Goal: Task Accomplishment & Management: Use online tool/utility

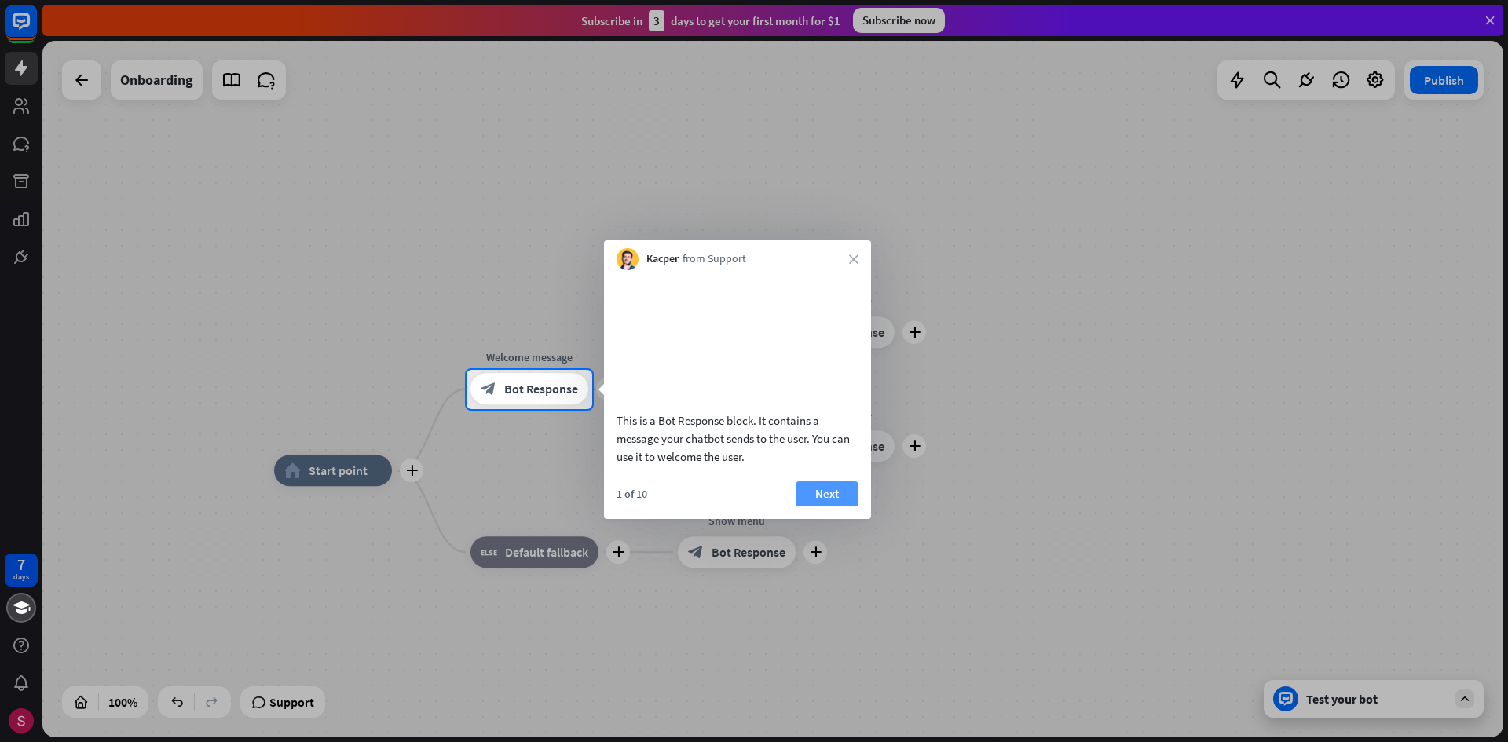
click at [817, 507] on button "Next" at bounding box center [827, 494] width 63 height 25
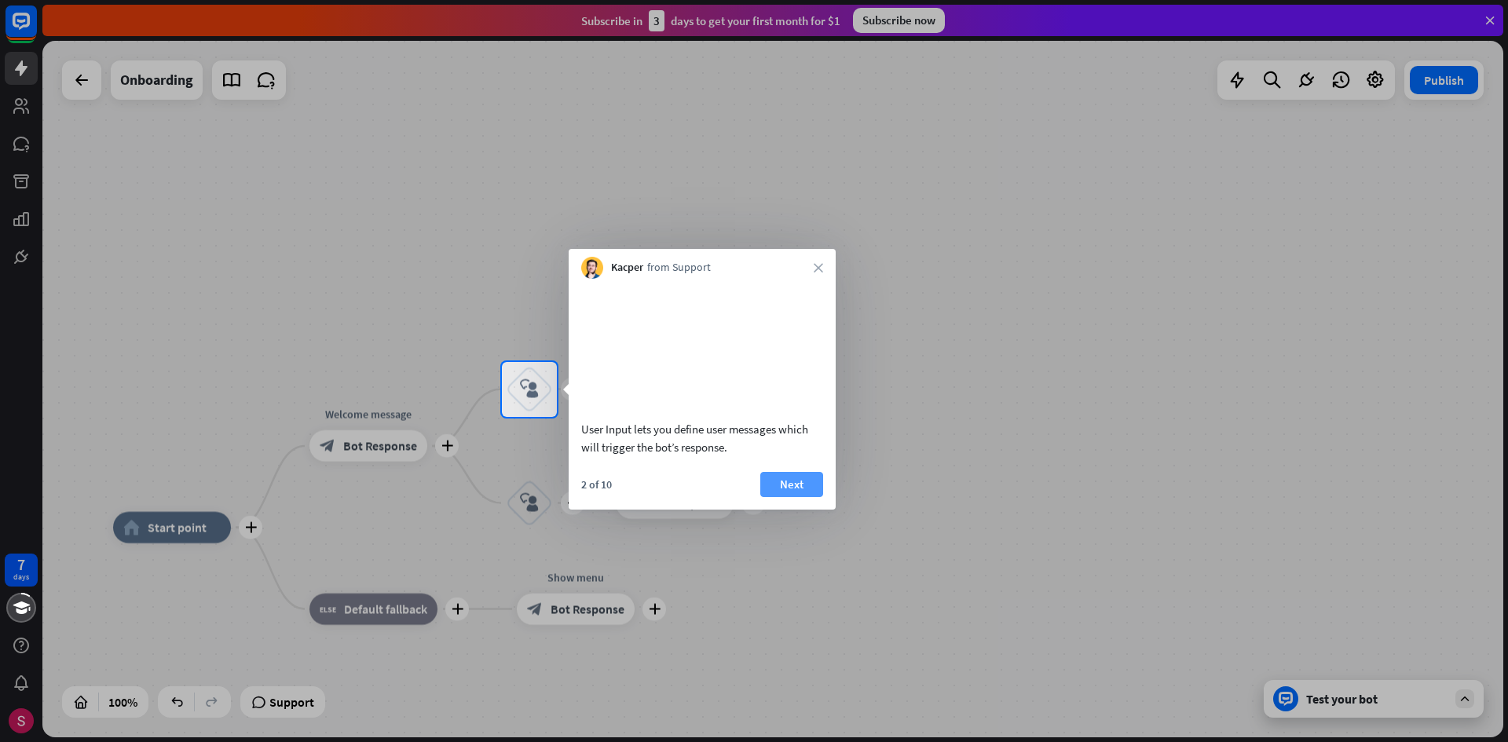
click at [796, 497] on button "Next" at bounding box center [791, 484] width 63 height 25
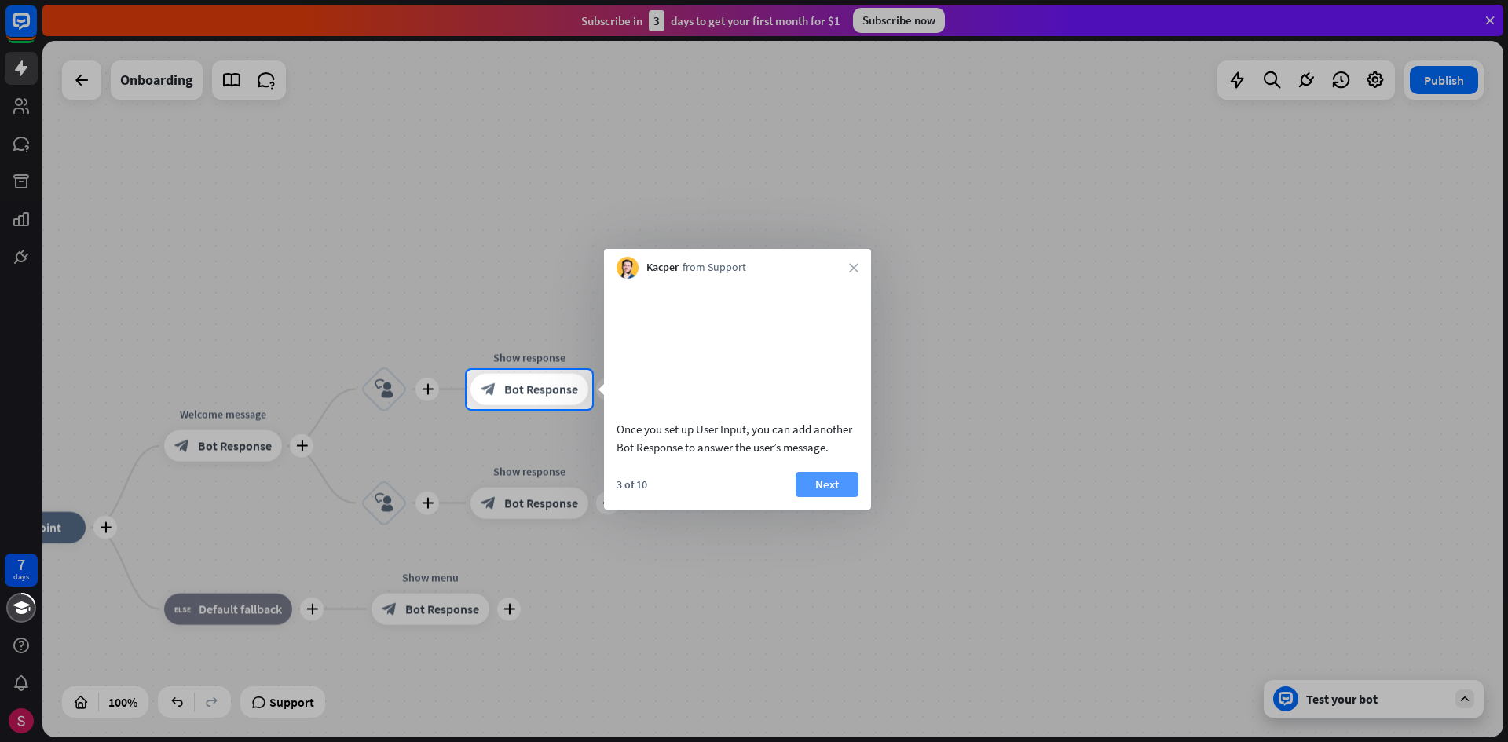
click at [819, 497] on button "Next" at bounding box center [827, 484] width 63 height 25
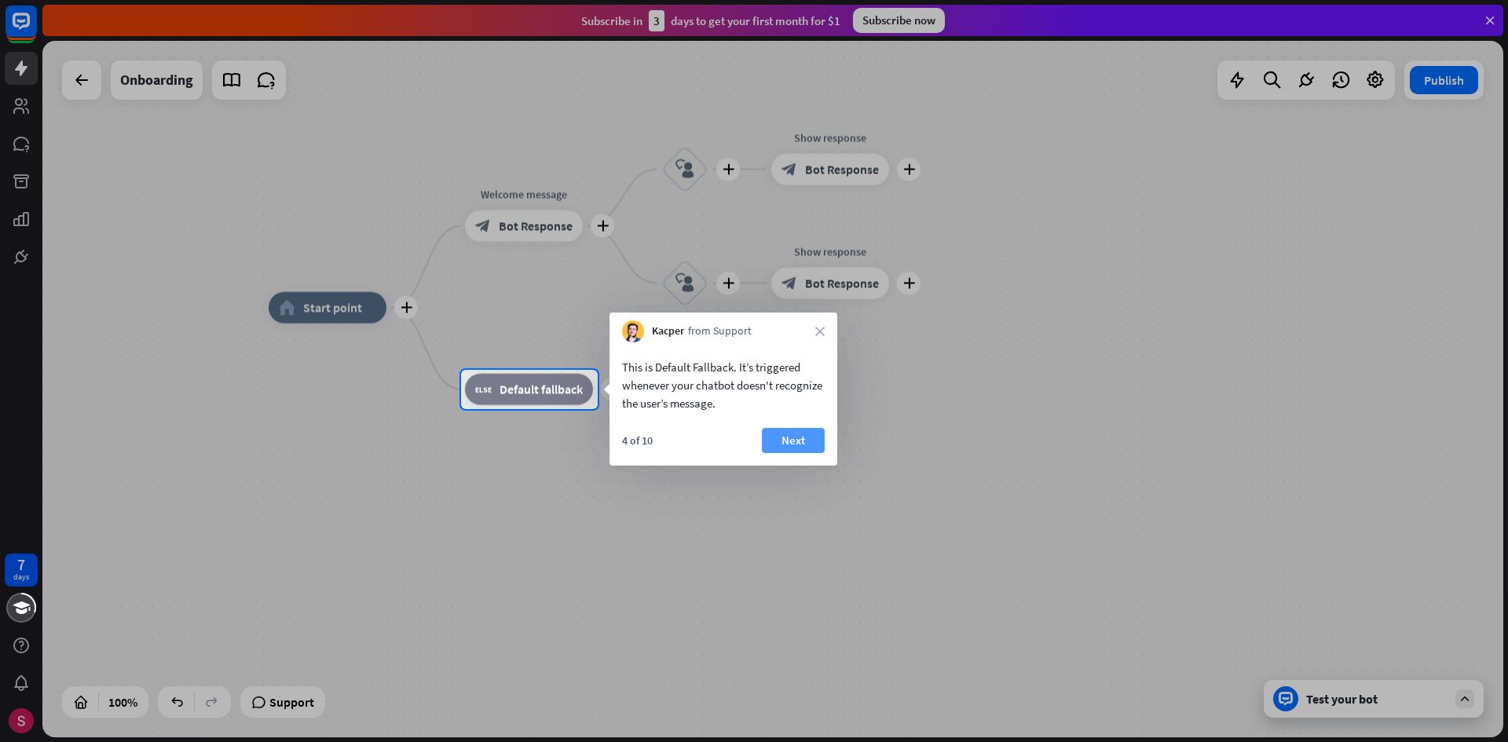
click at [810, 445] on button "Next" at bounding box center [793, 440] width 63 height 25
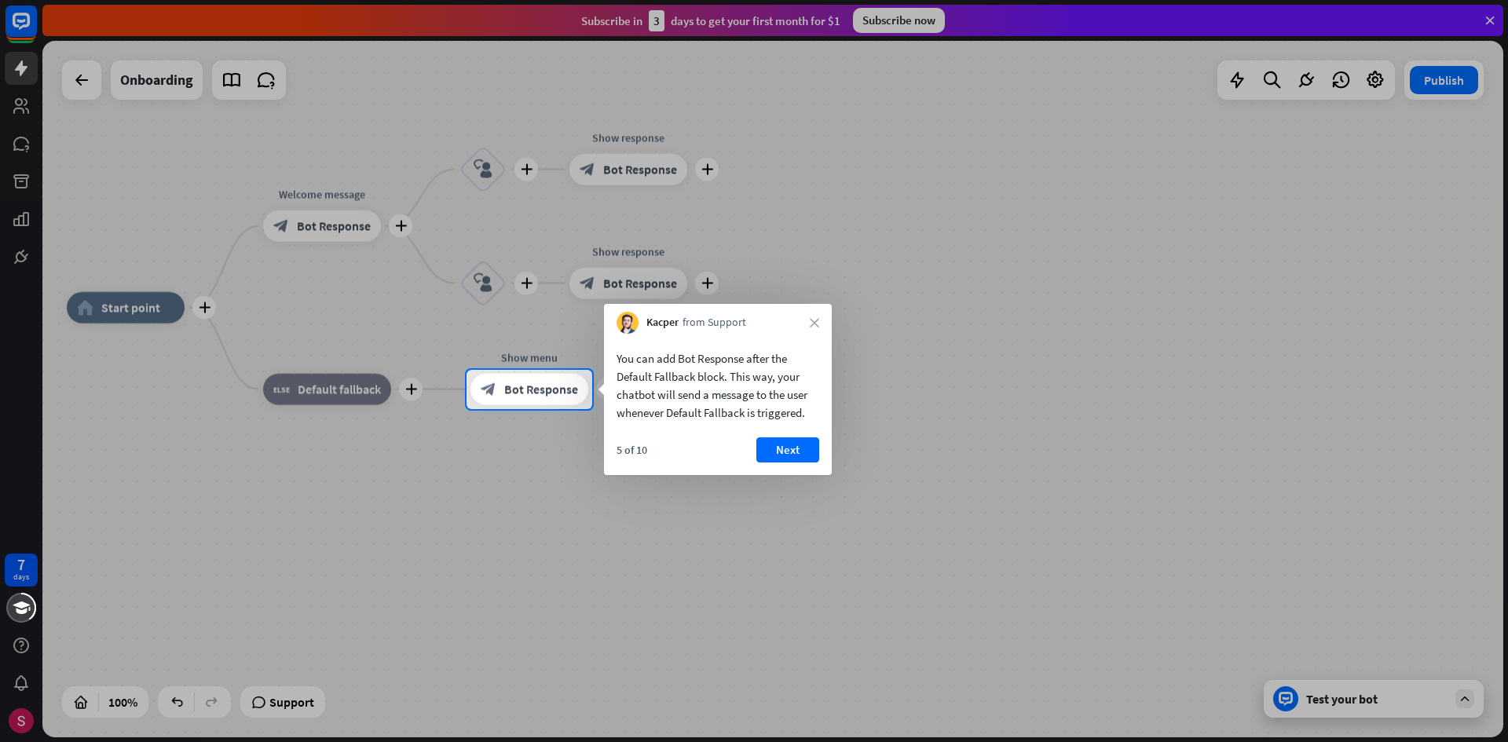
click at [810, 445] on button "Next" at bounding box center [788, 450] width 63 height 25
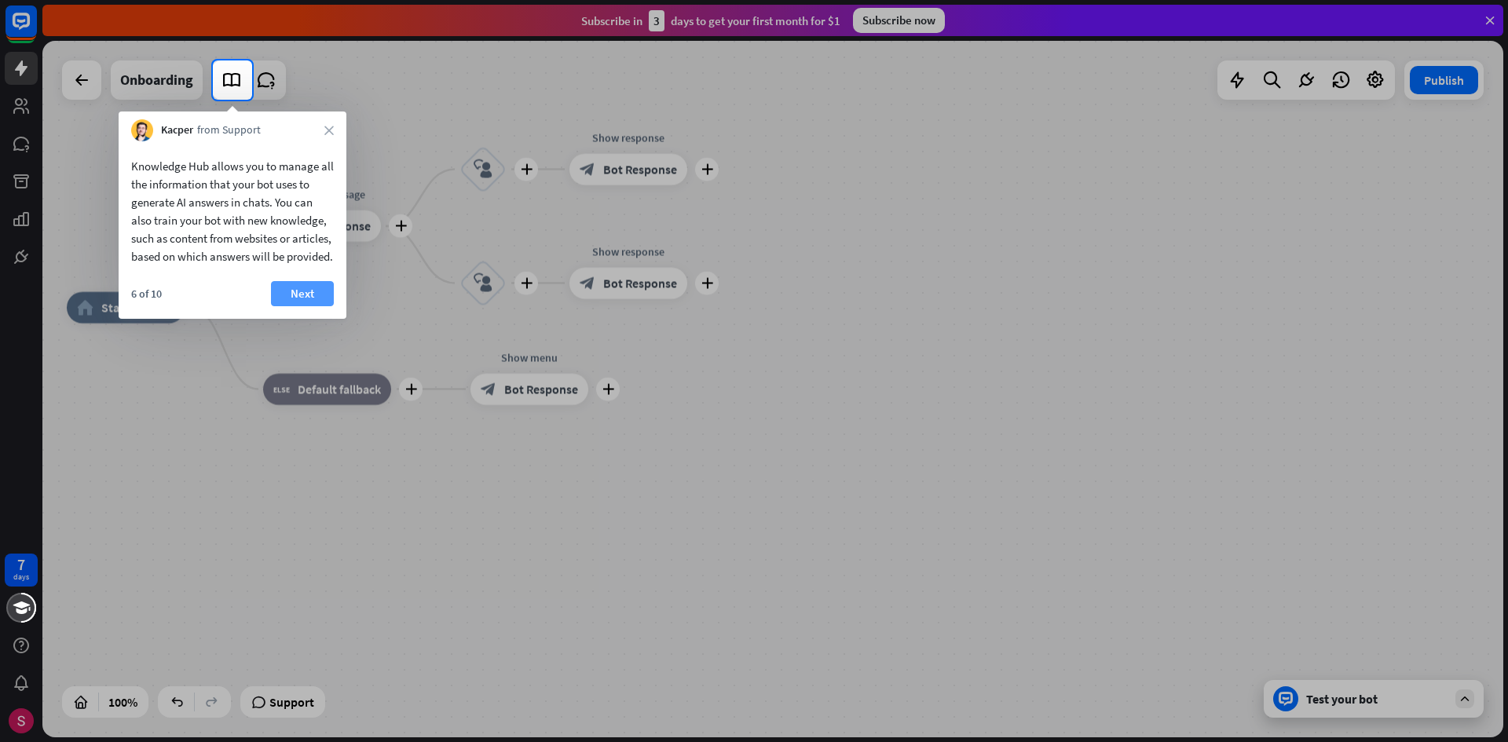
click at [299, 306] on button "Next" at bounding box center [302, 293] width 63 height 25
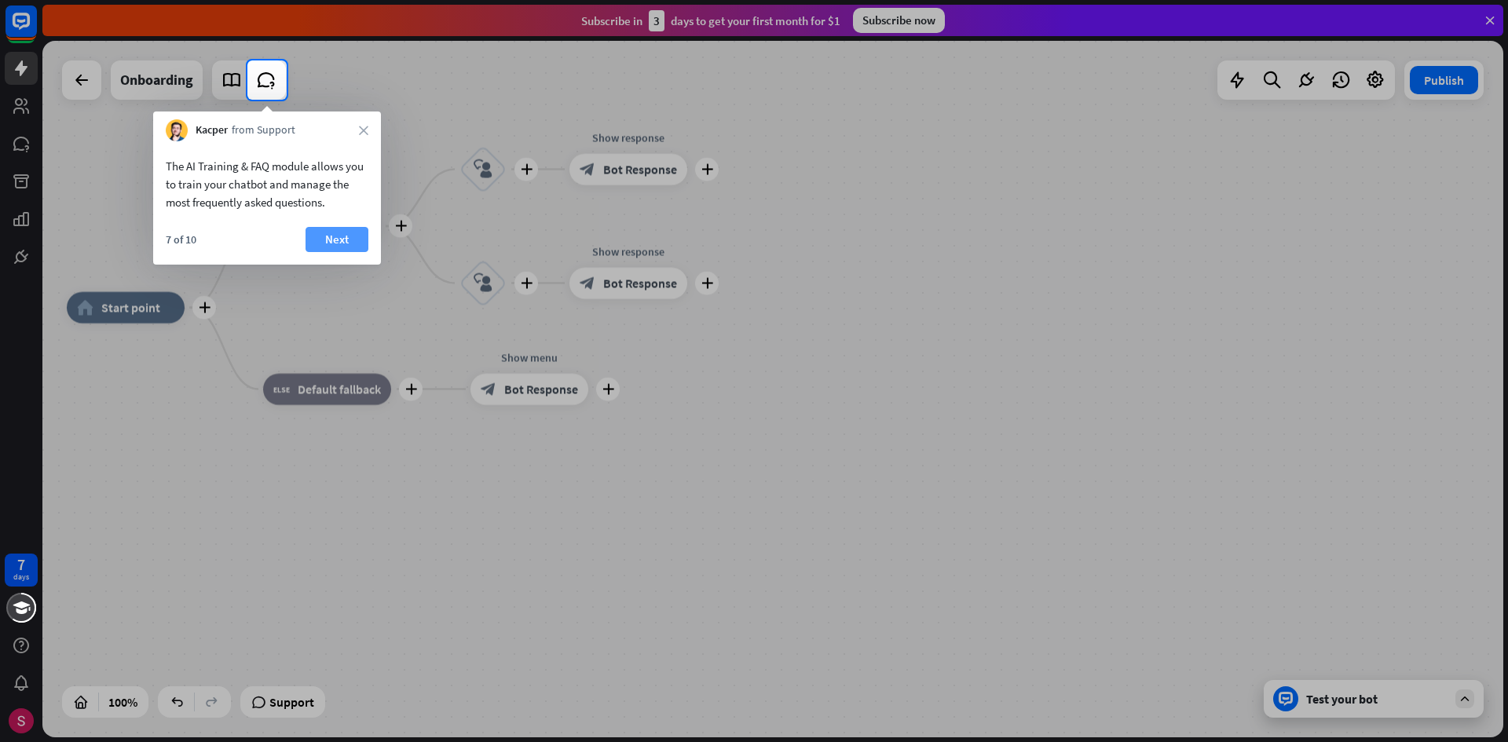
click at [357, 244] on button "Next" at bounding box center [337, 239] width 63 height 25
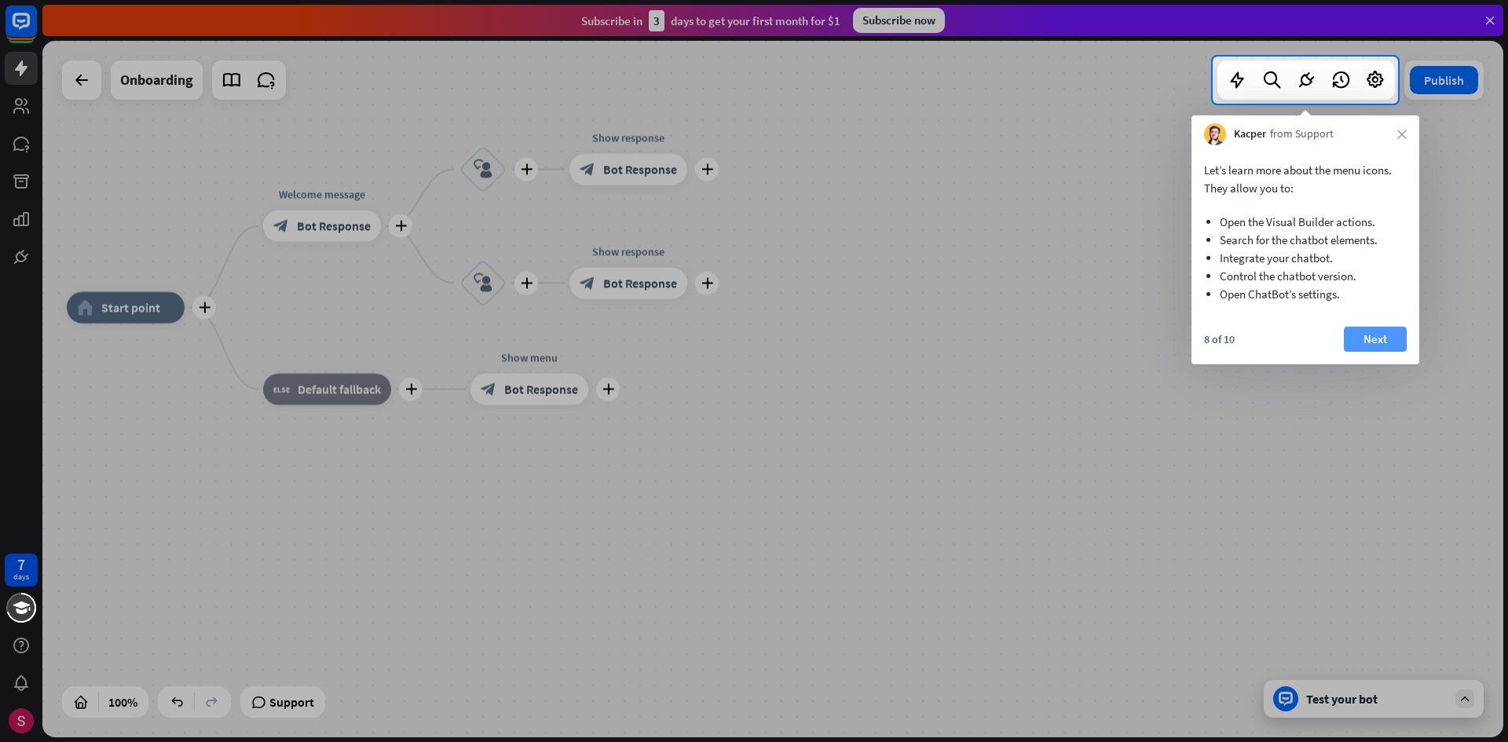
click at [1395, 338] on button "Next" at bounding box center [1375, 339] width 63 height 25
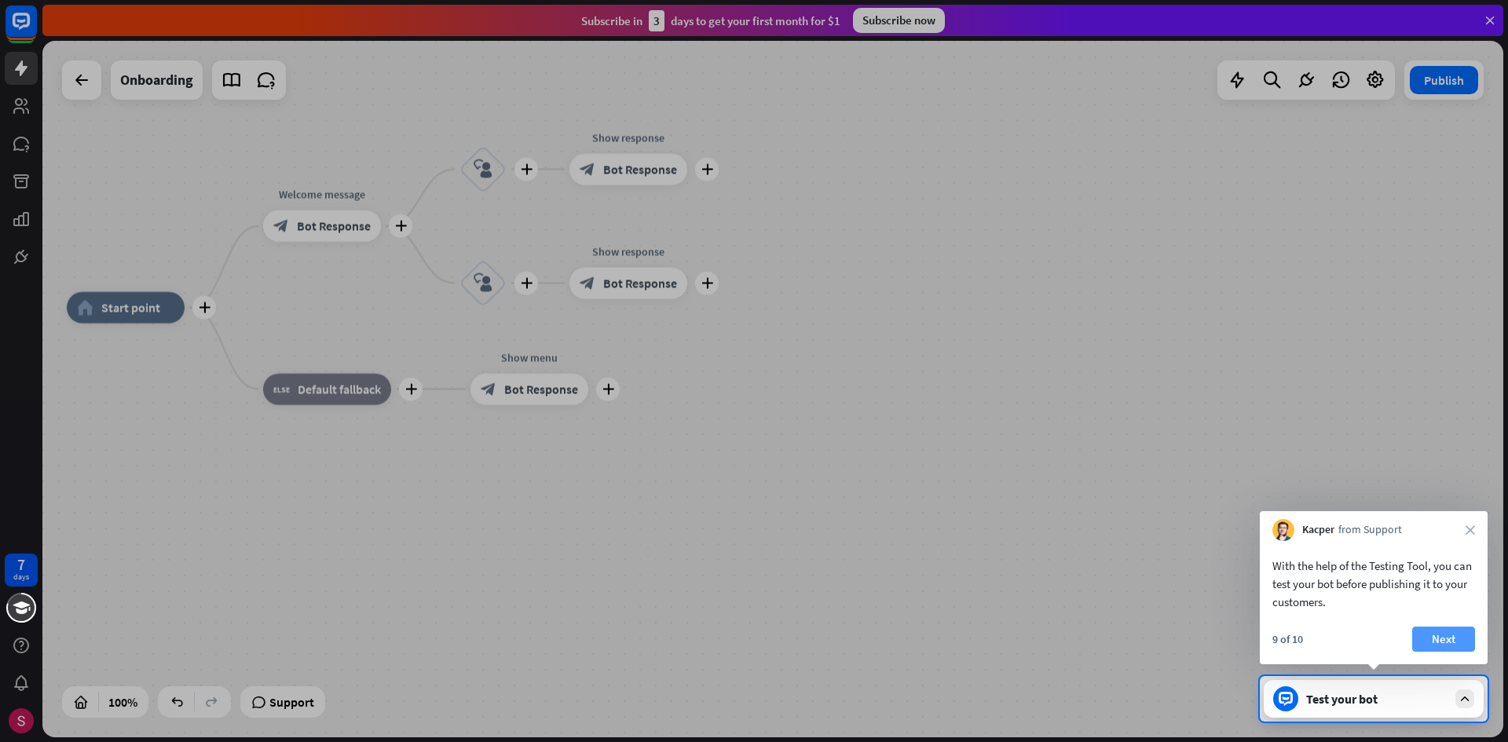
click at [1438, 646] on button "Next" at bounding box center [1444, 639] width 63 height 25
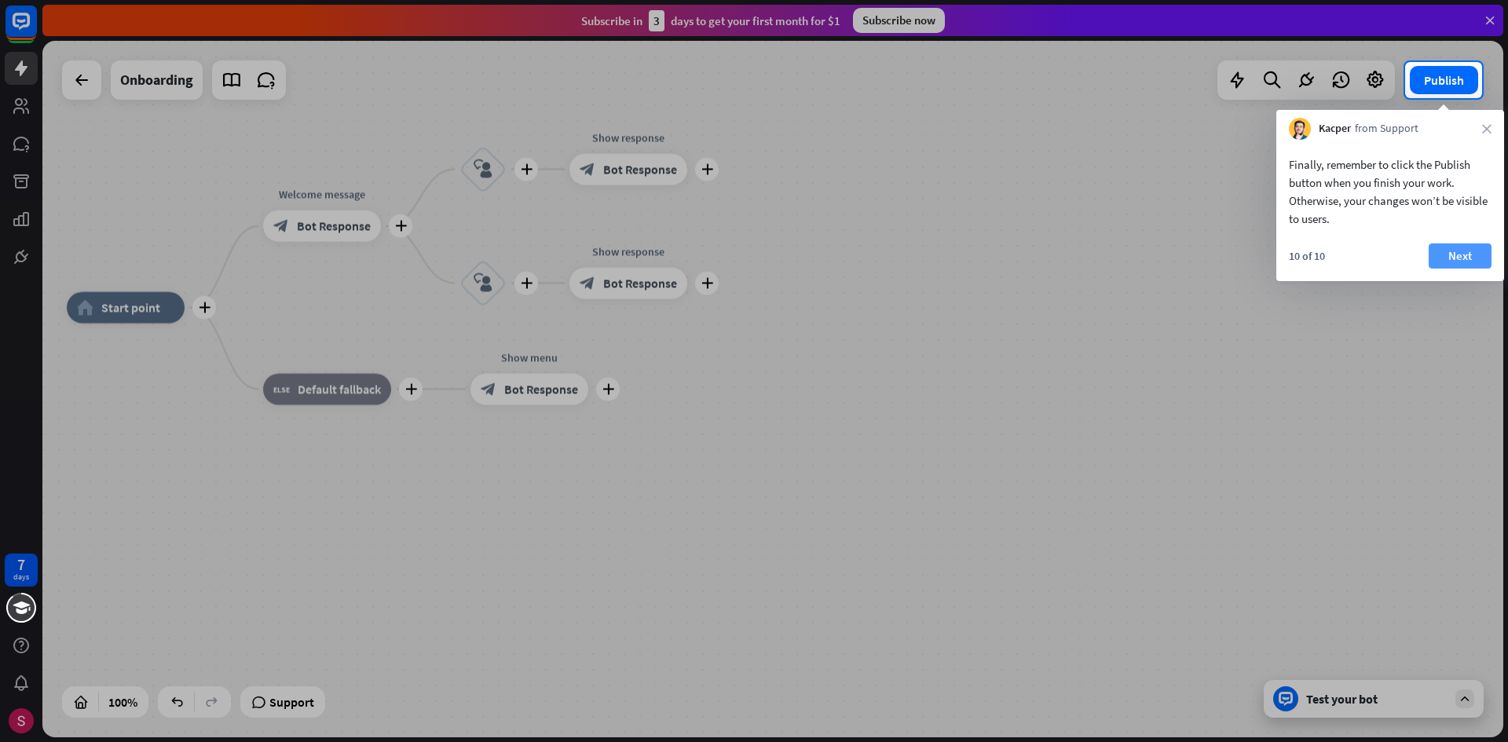
click at [1434, 250] on button "Next" at bounding box center [1460, 256] width 63 height 25
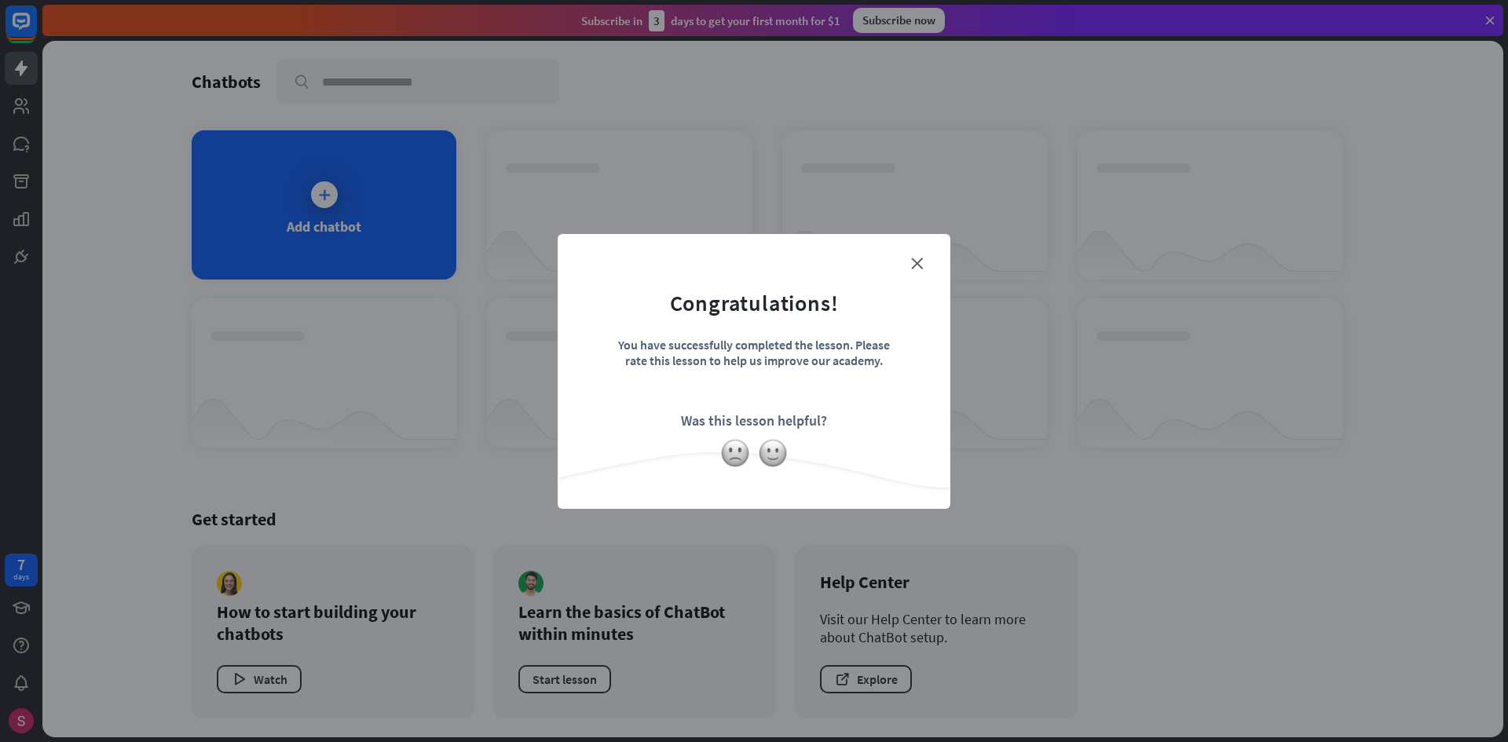
click at [797, 424] on div "Was this lesson helpful?" at bounding box center [754, 421] width 146 height 18
click at [925, 260] on form "Congratulations! You have successfully completed the lesson. Please rate this l…" at bounding box center [754, 348] width 354 height 188
click at [914, 259] on icon "close" at bounding box center [917, 264] width 12 height 12
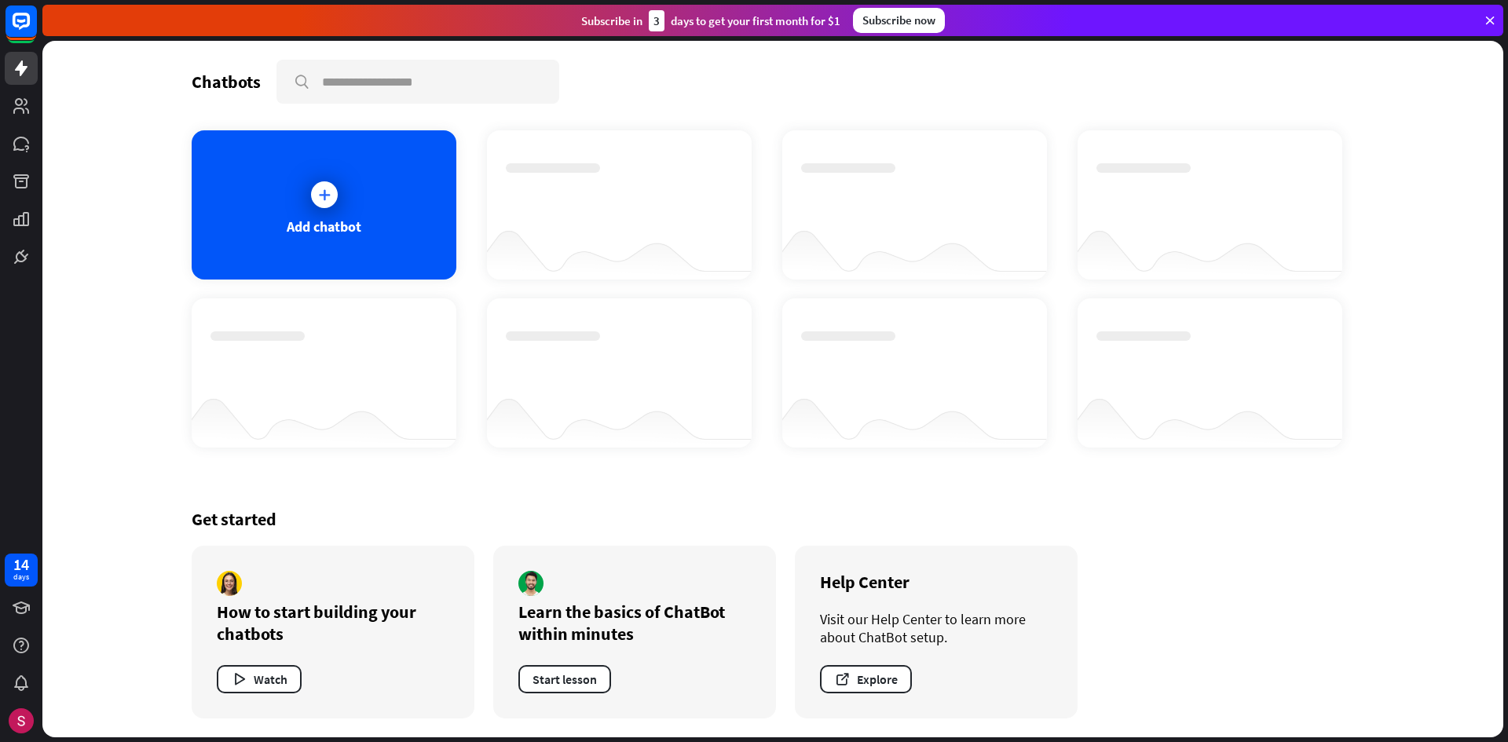
click at [652, 112] on div "Chatbots search Add chatbot Get started How to start building your chatbots Wat…" at bounding box center [773, 389] width 1257 height 697
click at [313, 192] on div at bounding box center [324, 194] width 27 height 27
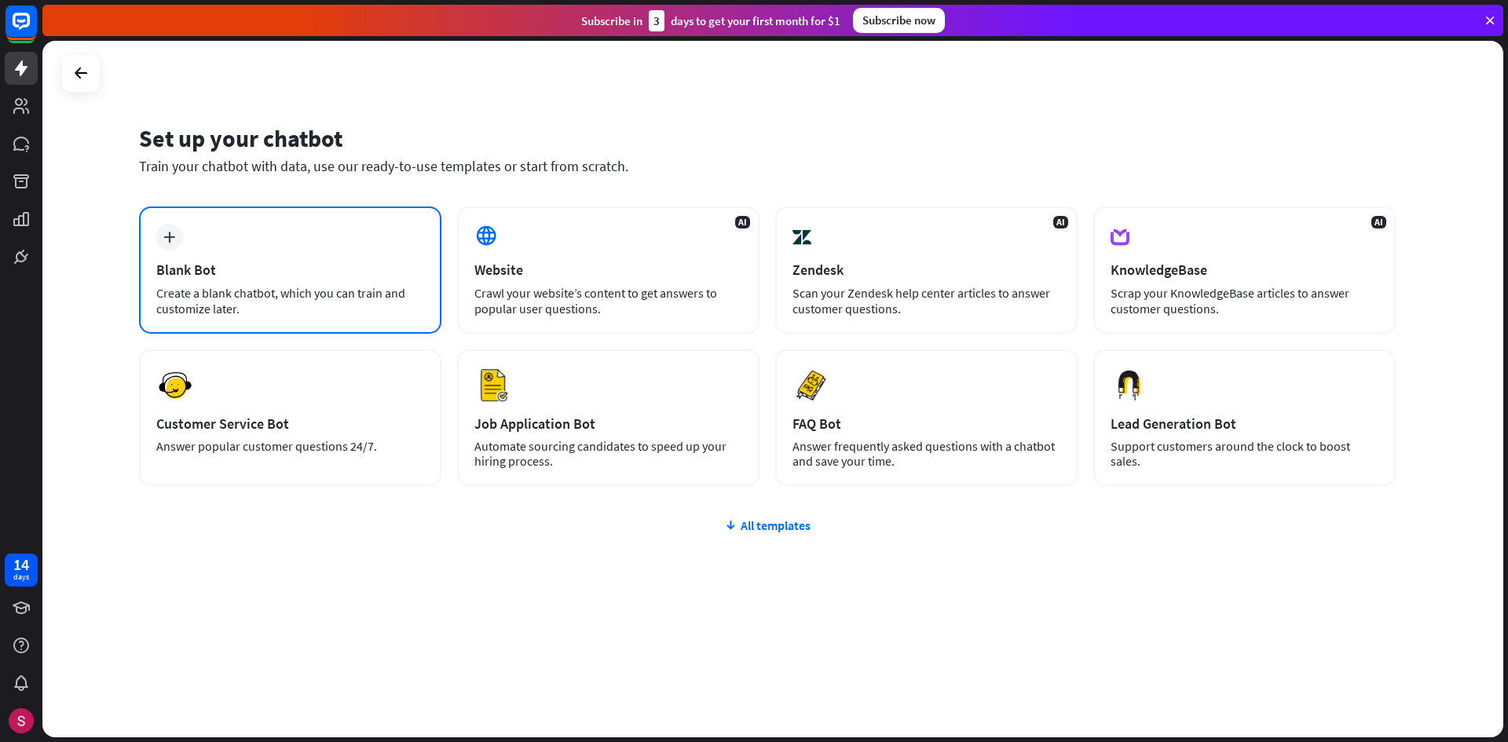
click at [163, 236] on div "plus" at bounding box center [169, 237] width 27 height 27
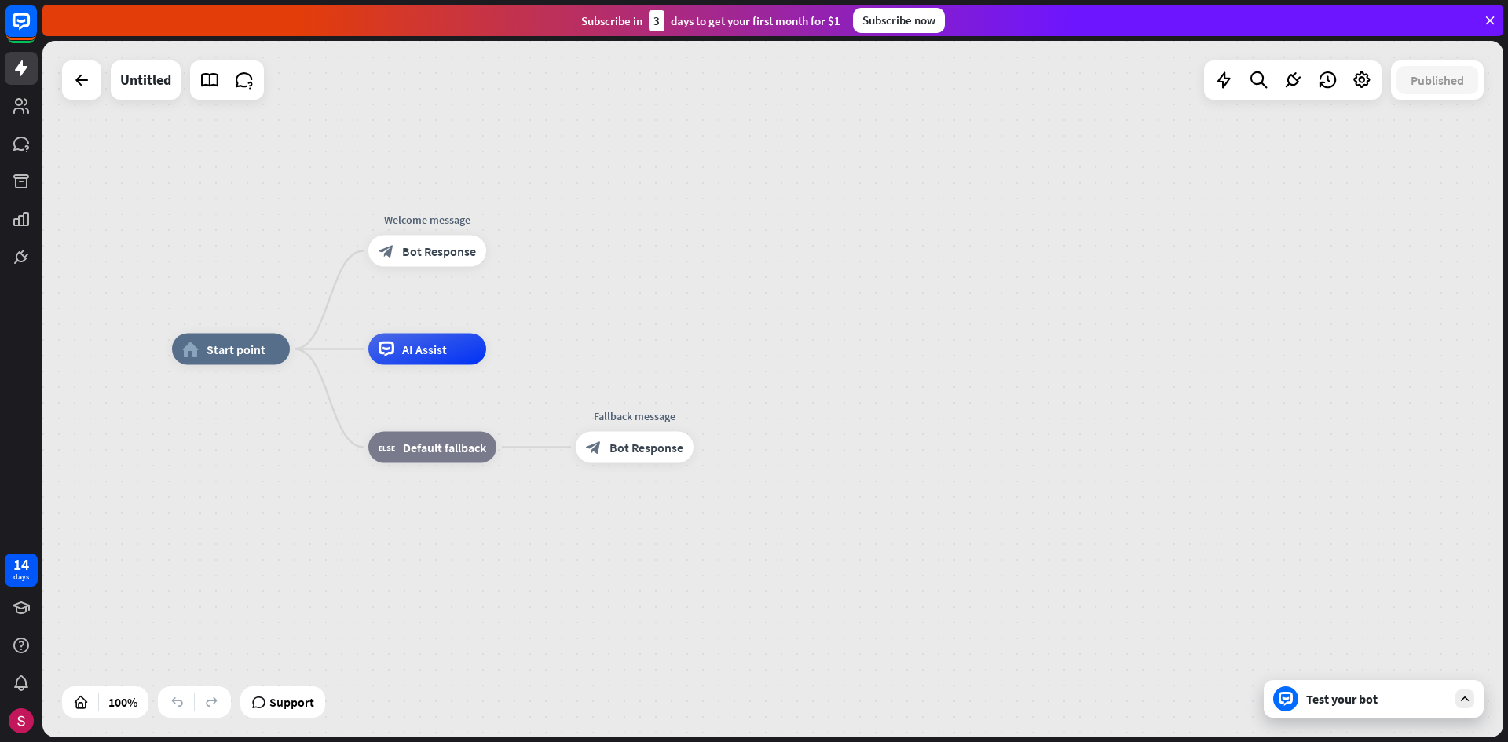
drag, startPoint x: 163, startPoint y: 236, endPoint x: 0, endPoint y: 196, distance: 167.5
click at [0, 196] on div "14 days close Product Help First steps Get started with ChatBot Help Center Fol…" at bounding box center [754, 371] width 1508 height 742
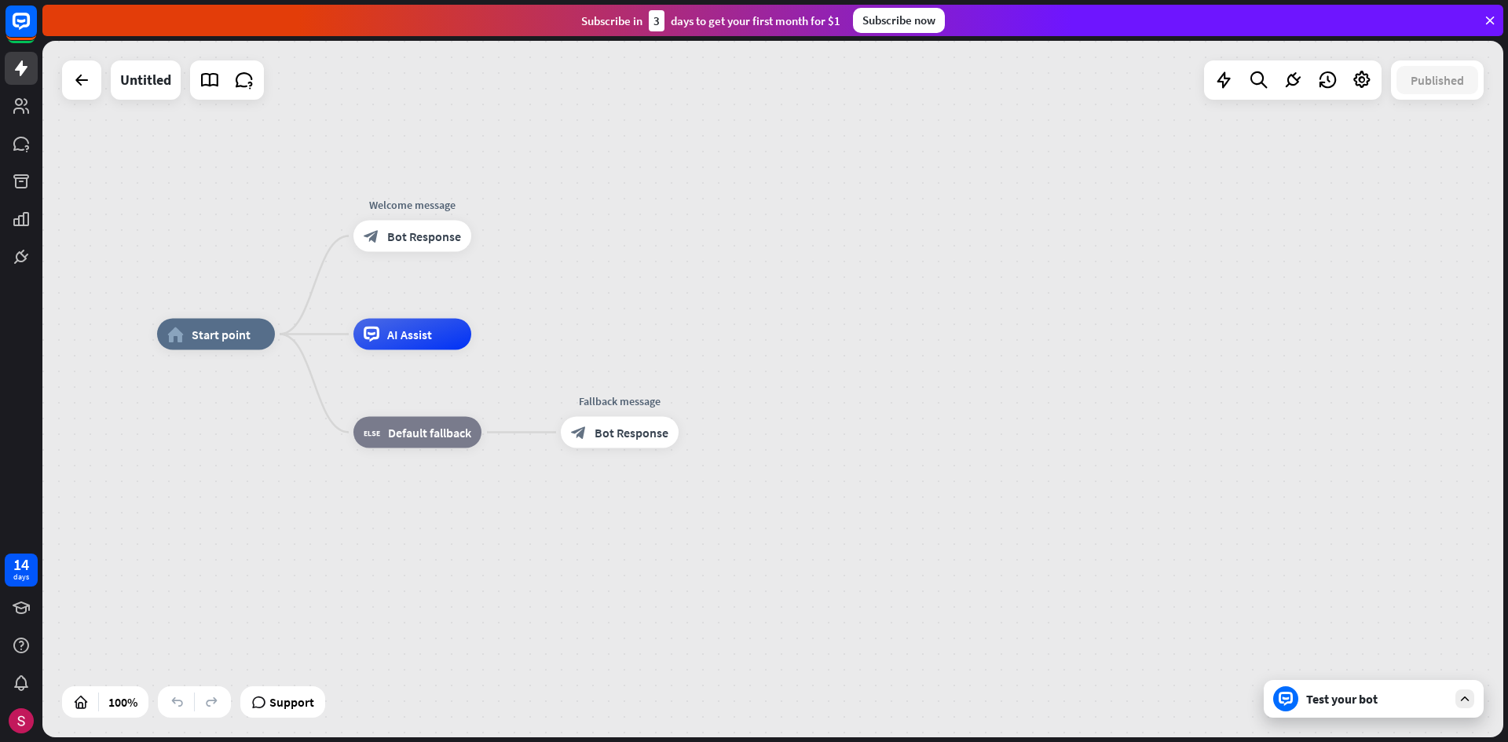
drag, startPoint x: 797, startPoint y: 321, endPoint x: 782, endPoint y: 306, distance: 21.1
click at [782, 306] on div "home_2 Start point Welcome message block_bot_response Bot Response AI Assist bl…" at bounding box center [772, 389] width 1461 height 697
click at [427, 240] on span "Bot Response" at bounding box center [424, 237] width 74 height 16
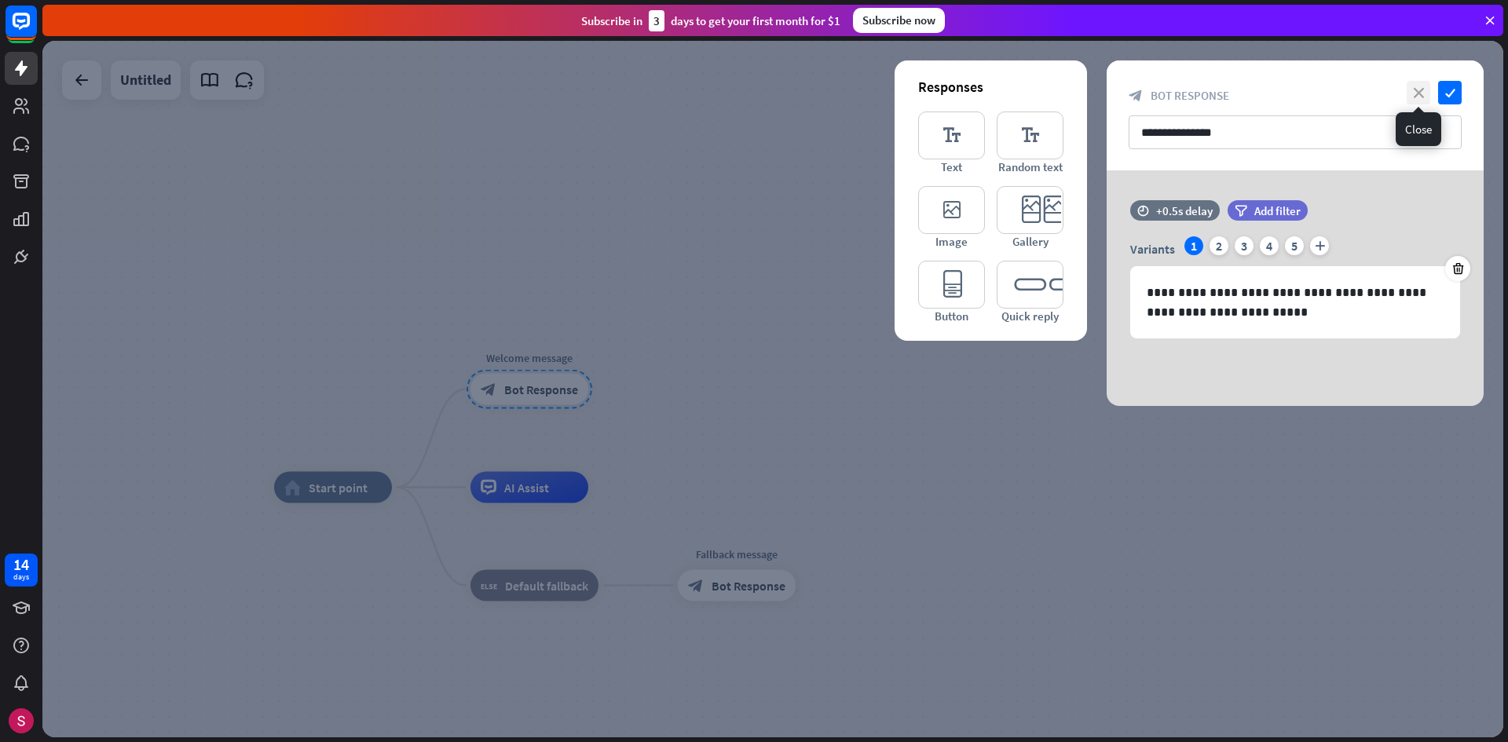
click at [1425, 100] on icon "close" at bounding box center [1419, 93] width 24 height 24
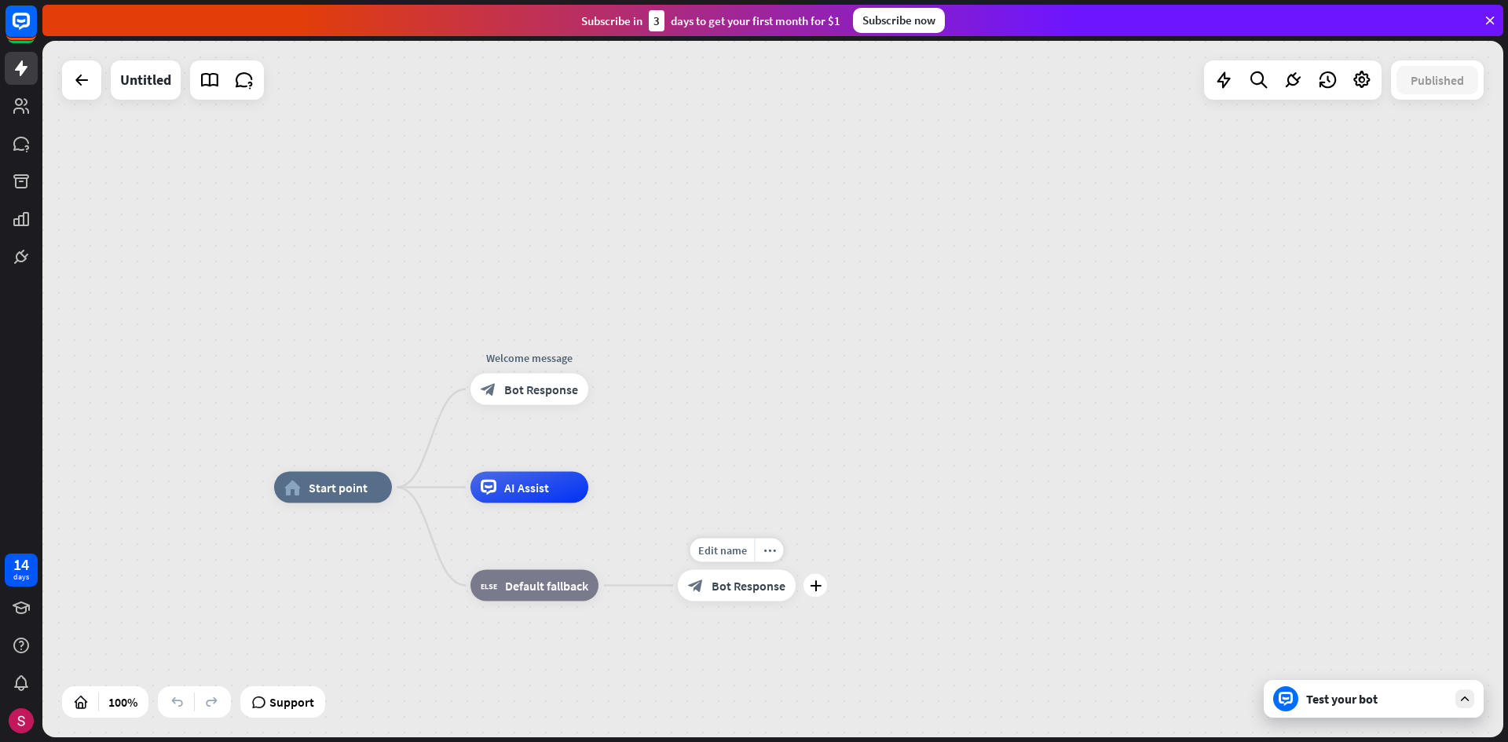
click at [717, 593] on span "Bot Response" at bounding box center [749, 586] width 74 height 16
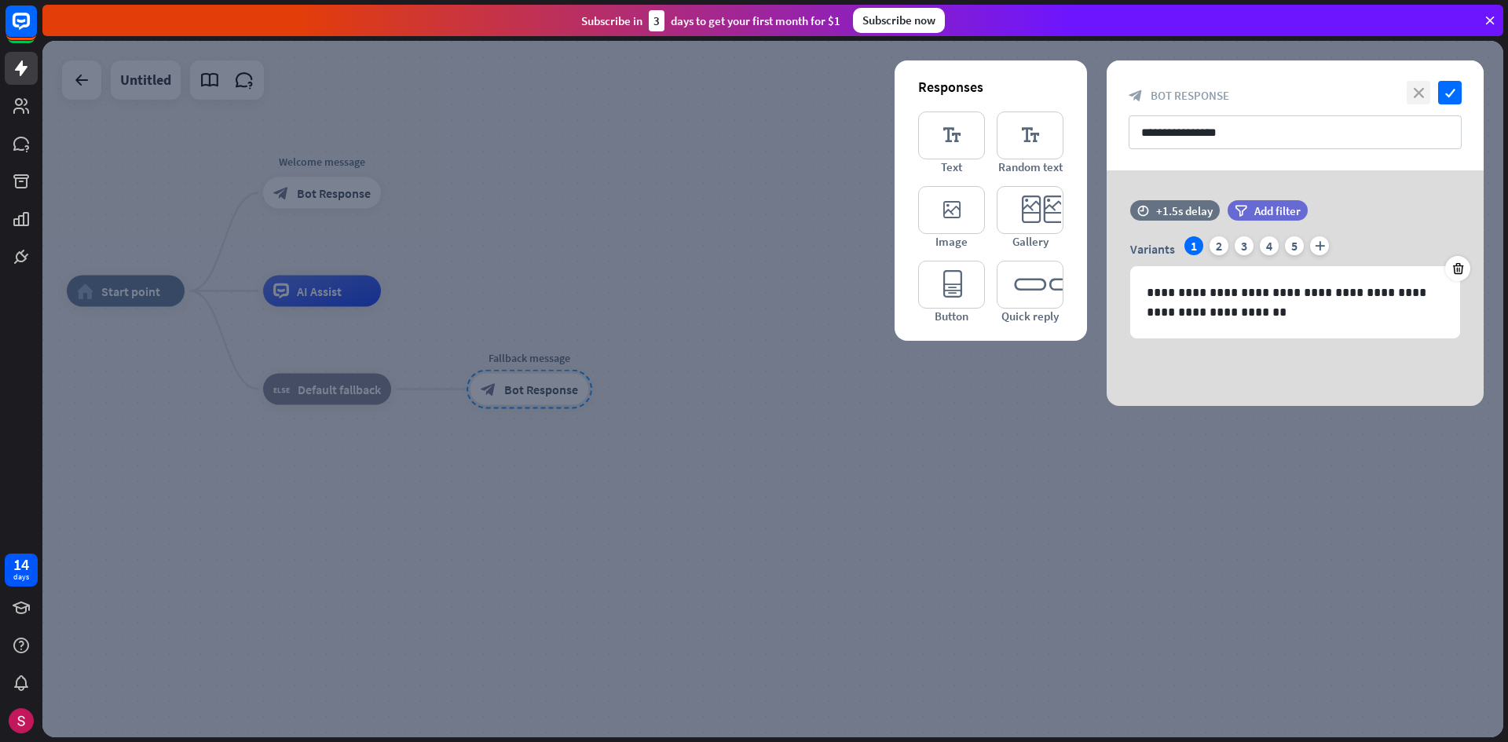
click at [1424, 90] on icon "close" at bounding box center [1419, 93] width 24 height 24
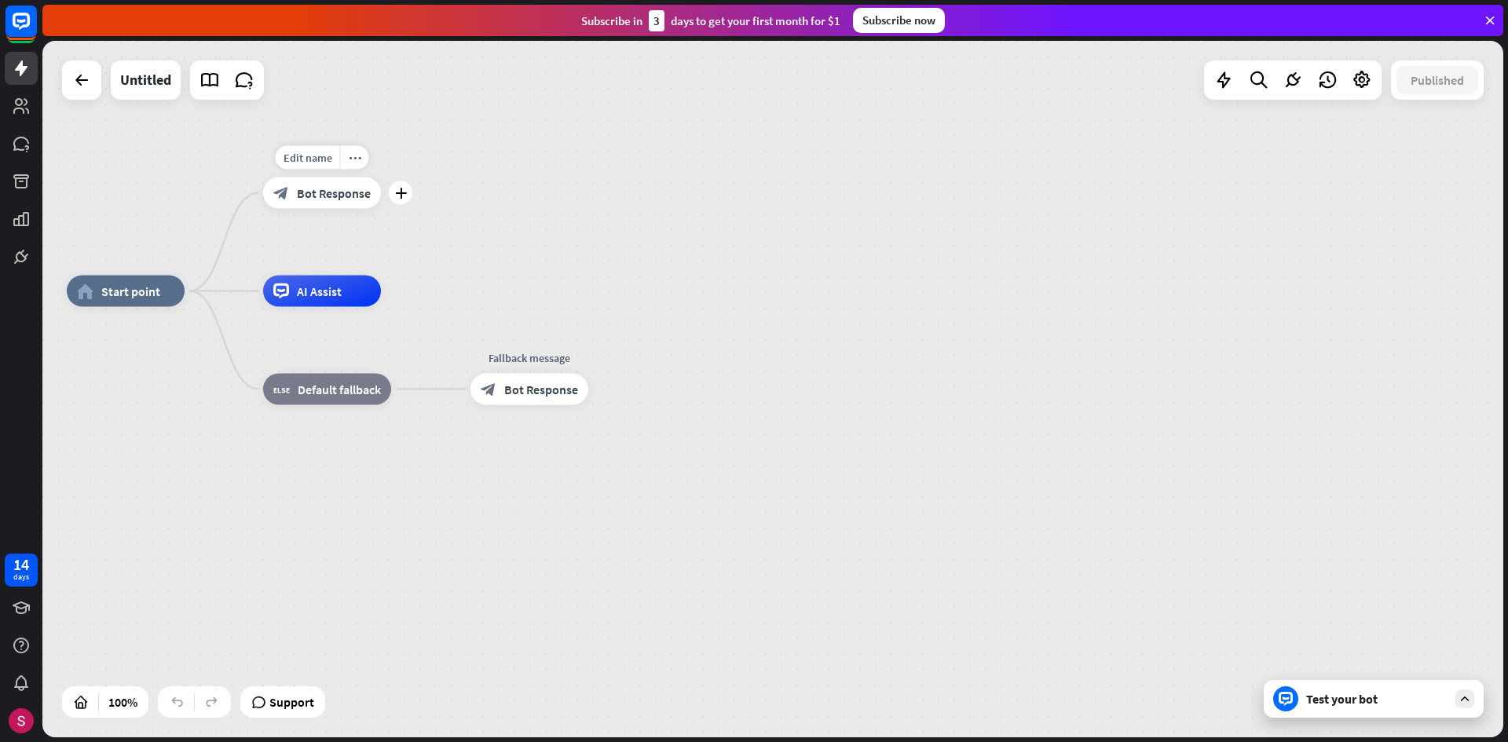
click at [360, 198] on span "Bot Response" at bounding box center [334, 193] width 74 height 16
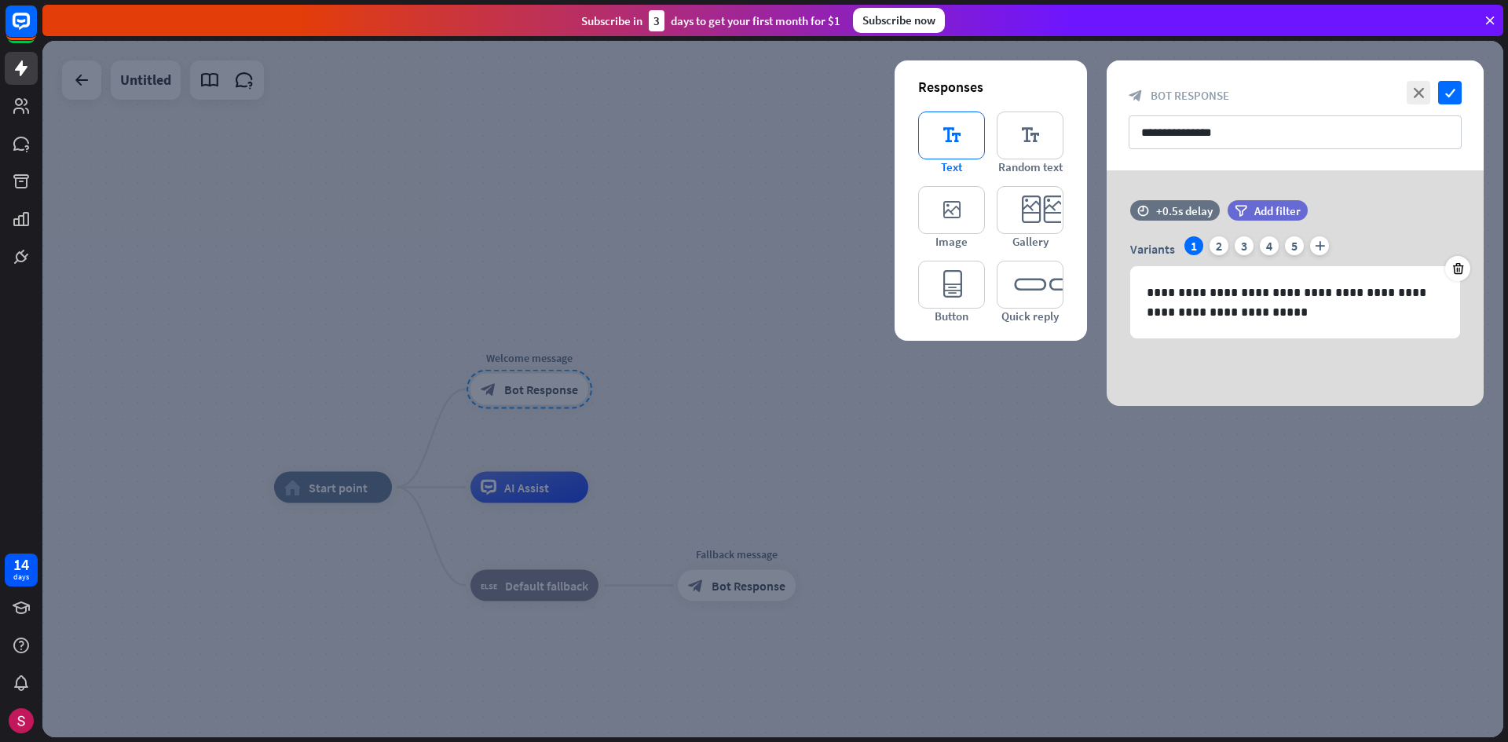
click at [924, 148] on icon "editor_text" at bounding box center [951, 136] width 67 height 48
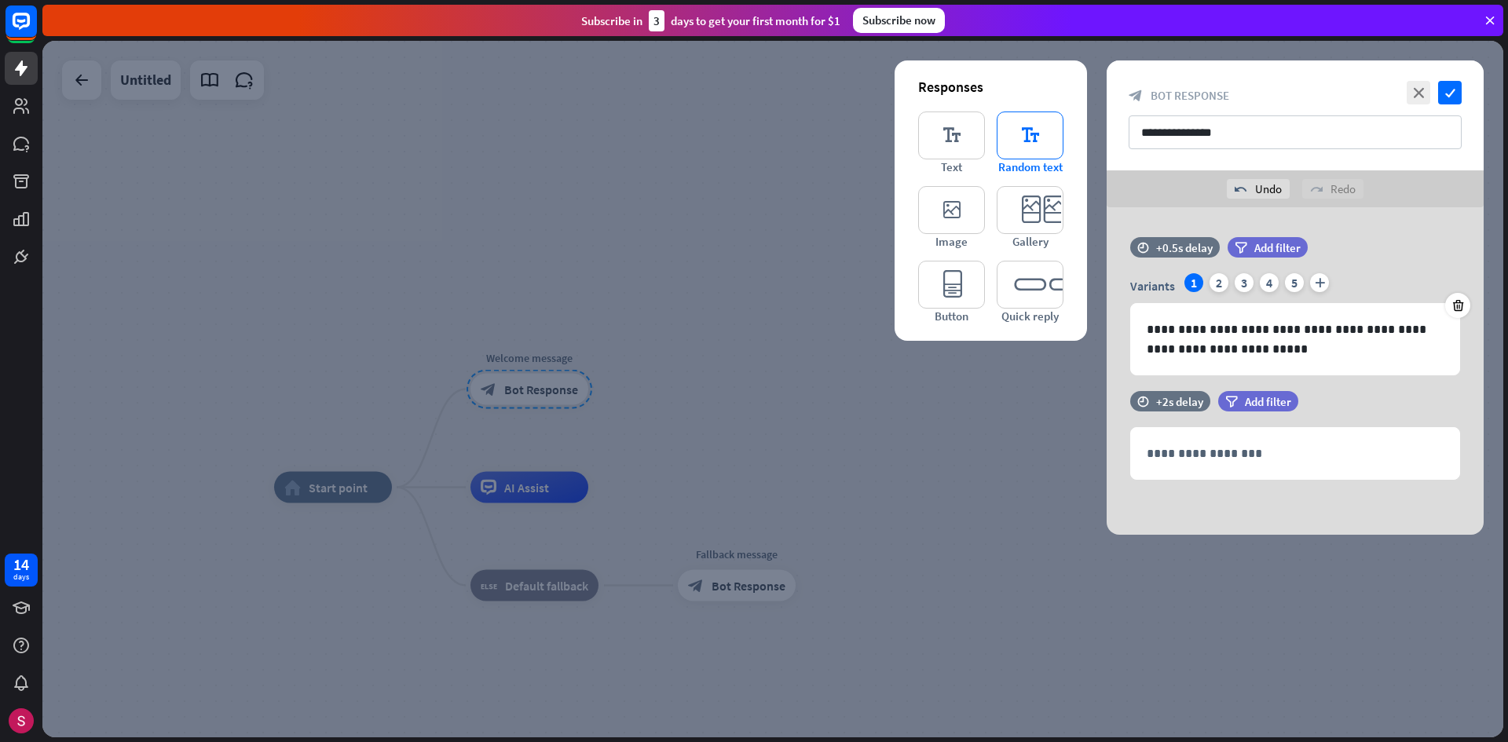
click at [1008, 134] on icon "editor_text" at bounding box center [1030, 136] width 67 height 48
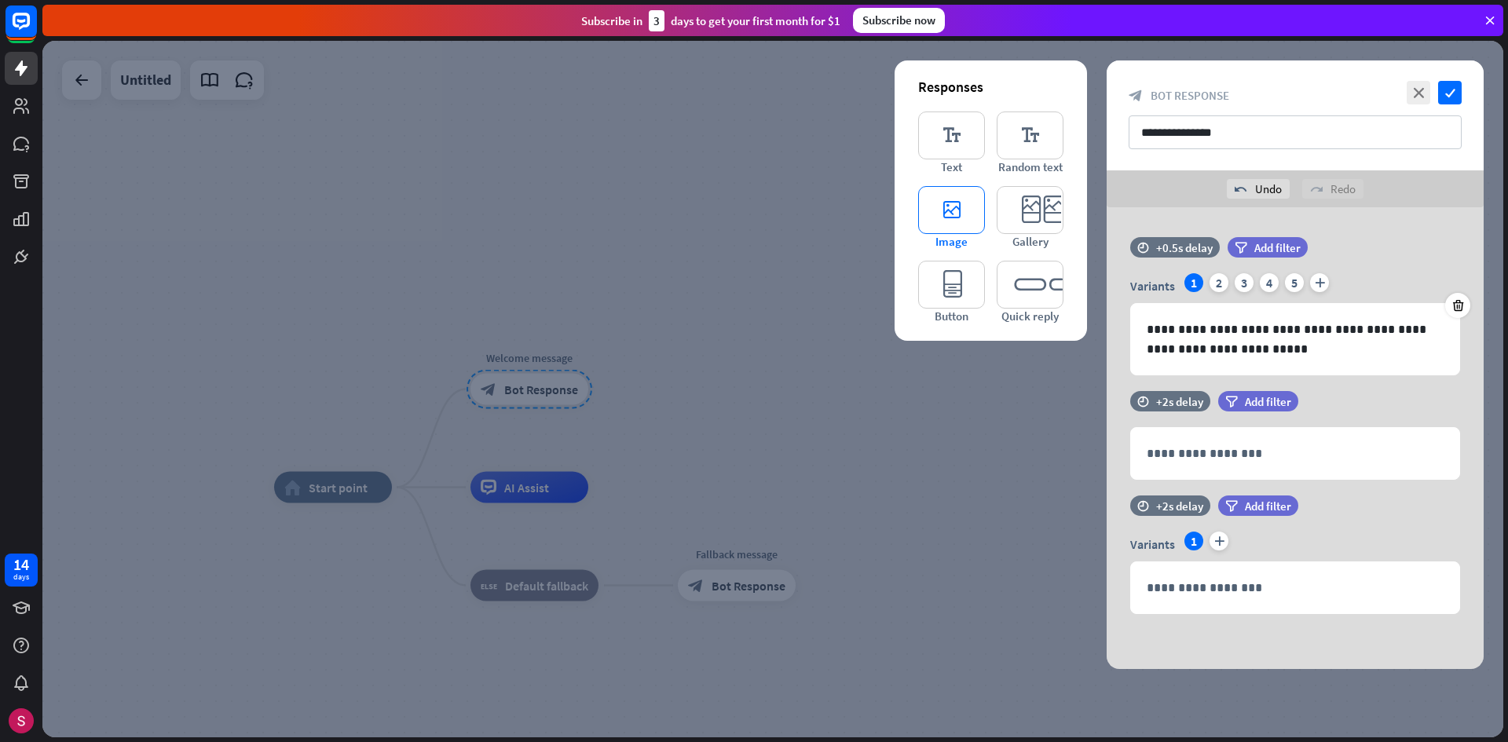
click at [945, 195] on icon "editor_image" at bounding box center [951, 210] width 67 height 48
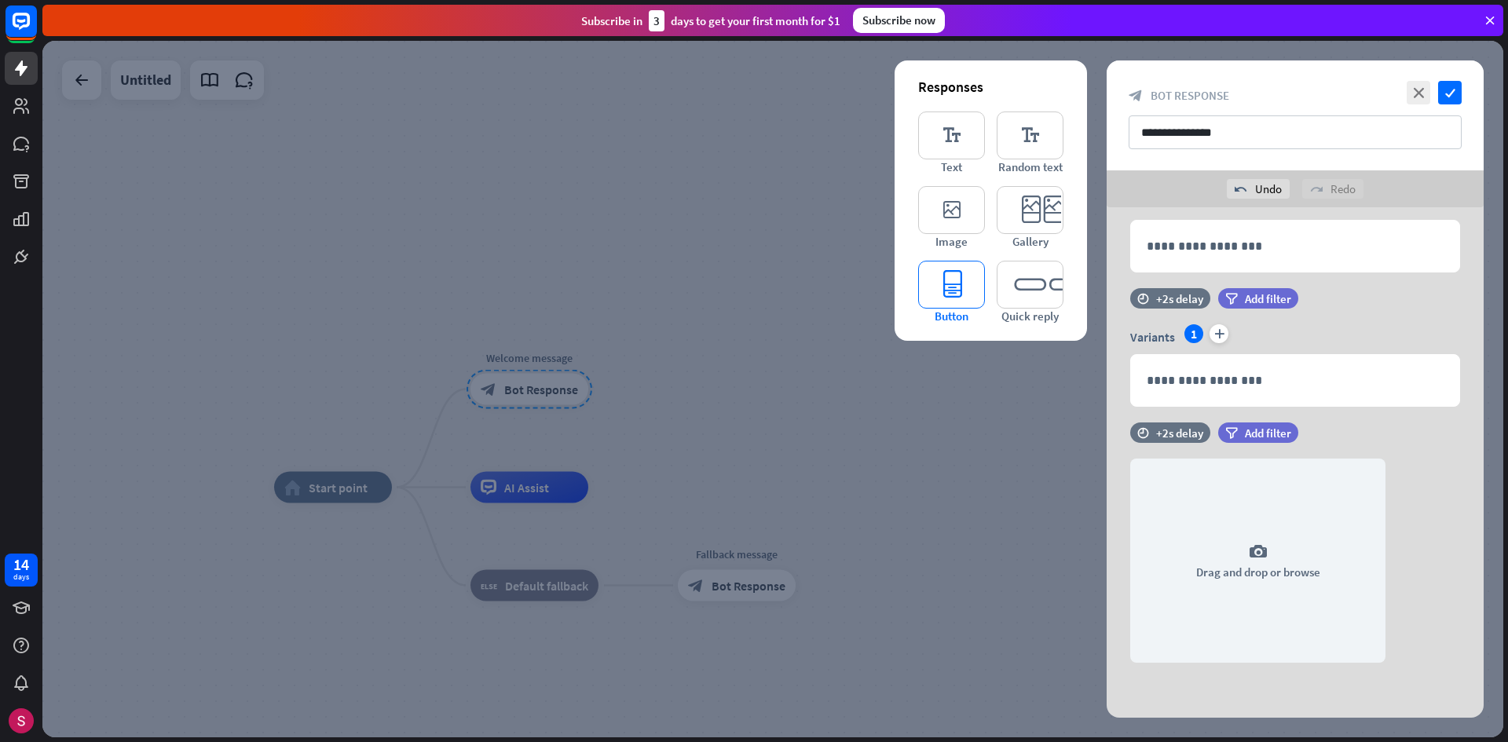
click at [942, 272] on icon "editor_button" at bounding box center [951, 285] width 67 height 48
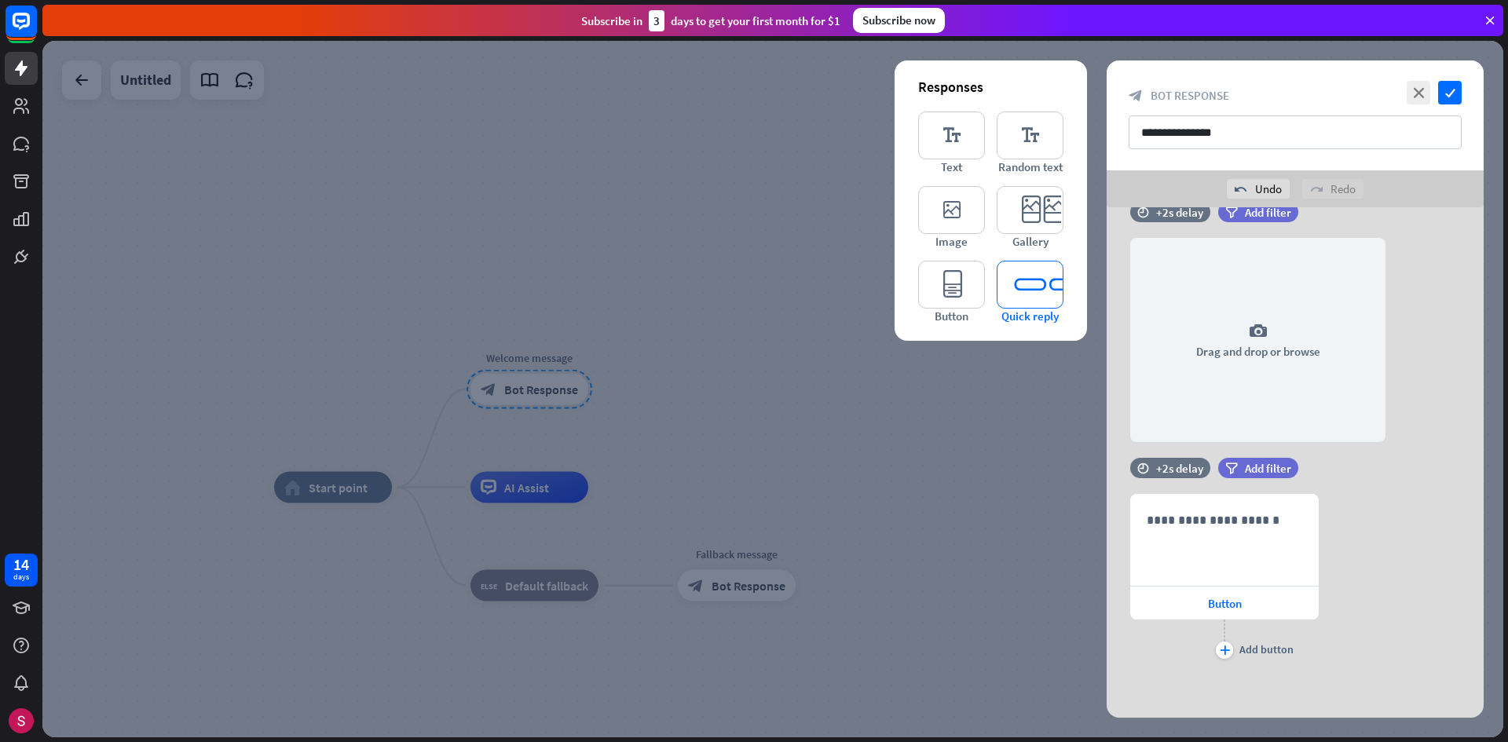
click at [1015, 303] on icon "editor_quick_replies" at bounding box center [1030, 285] width 67 height 48
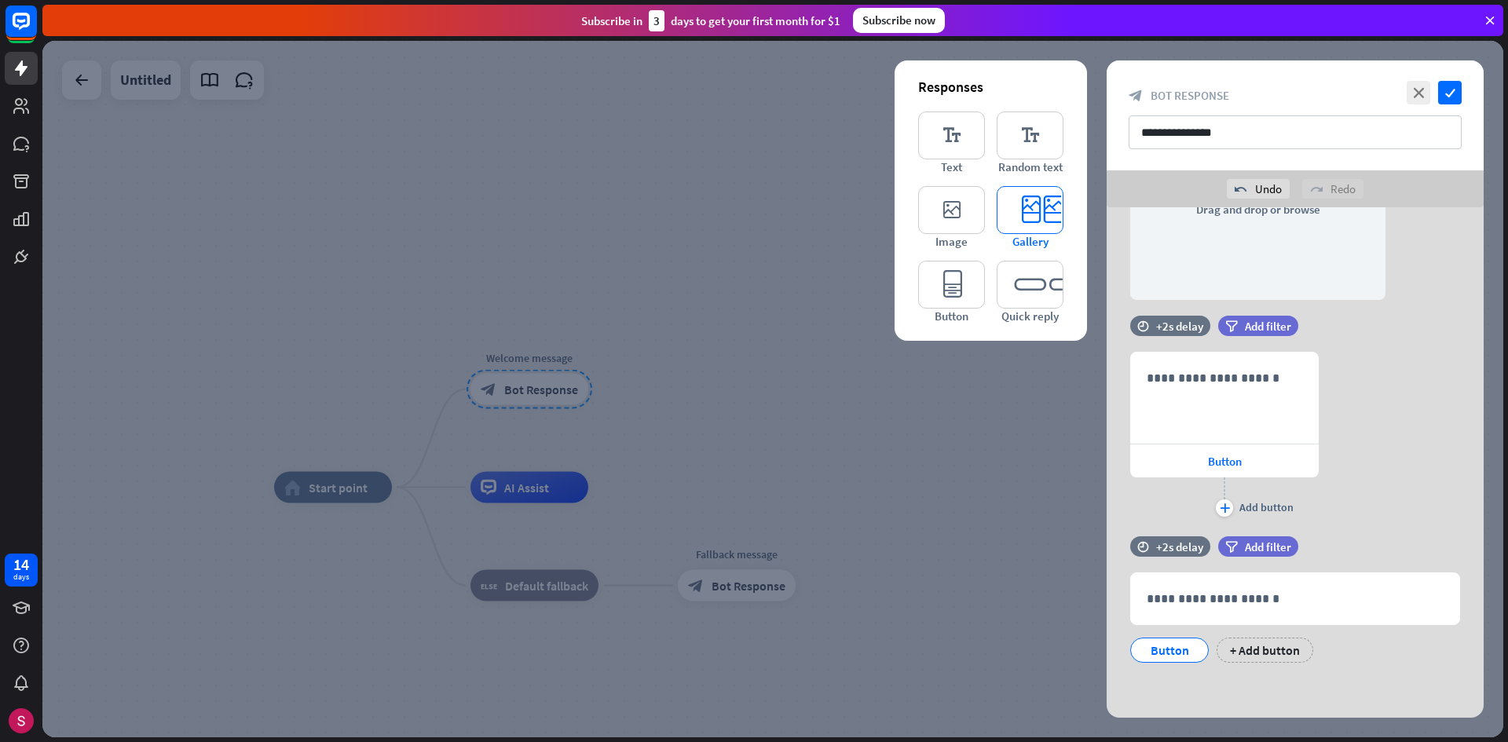
click at [1022, 245] on span "Gallery" at bounding box center [1031, 241] width 36 height 15
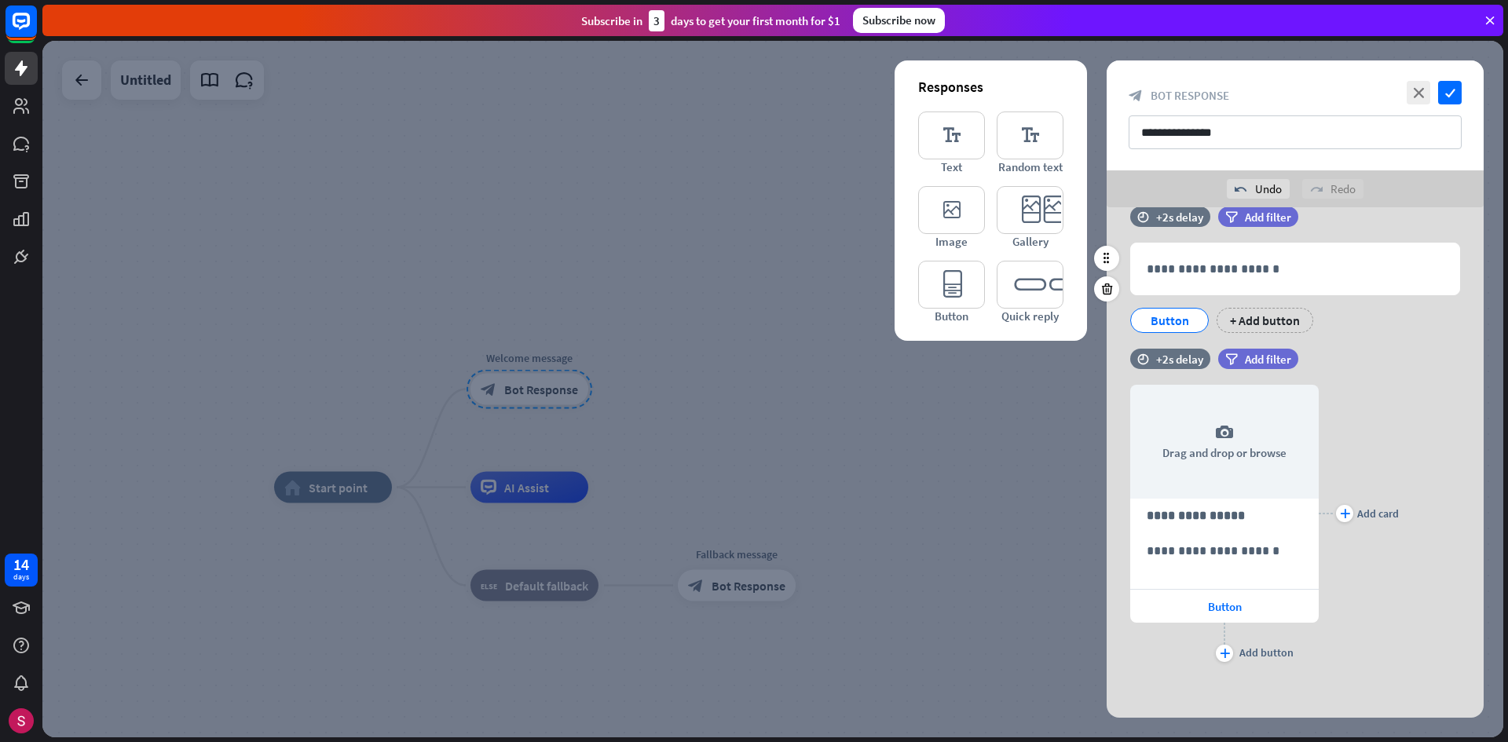
scroll to position [903, 0]
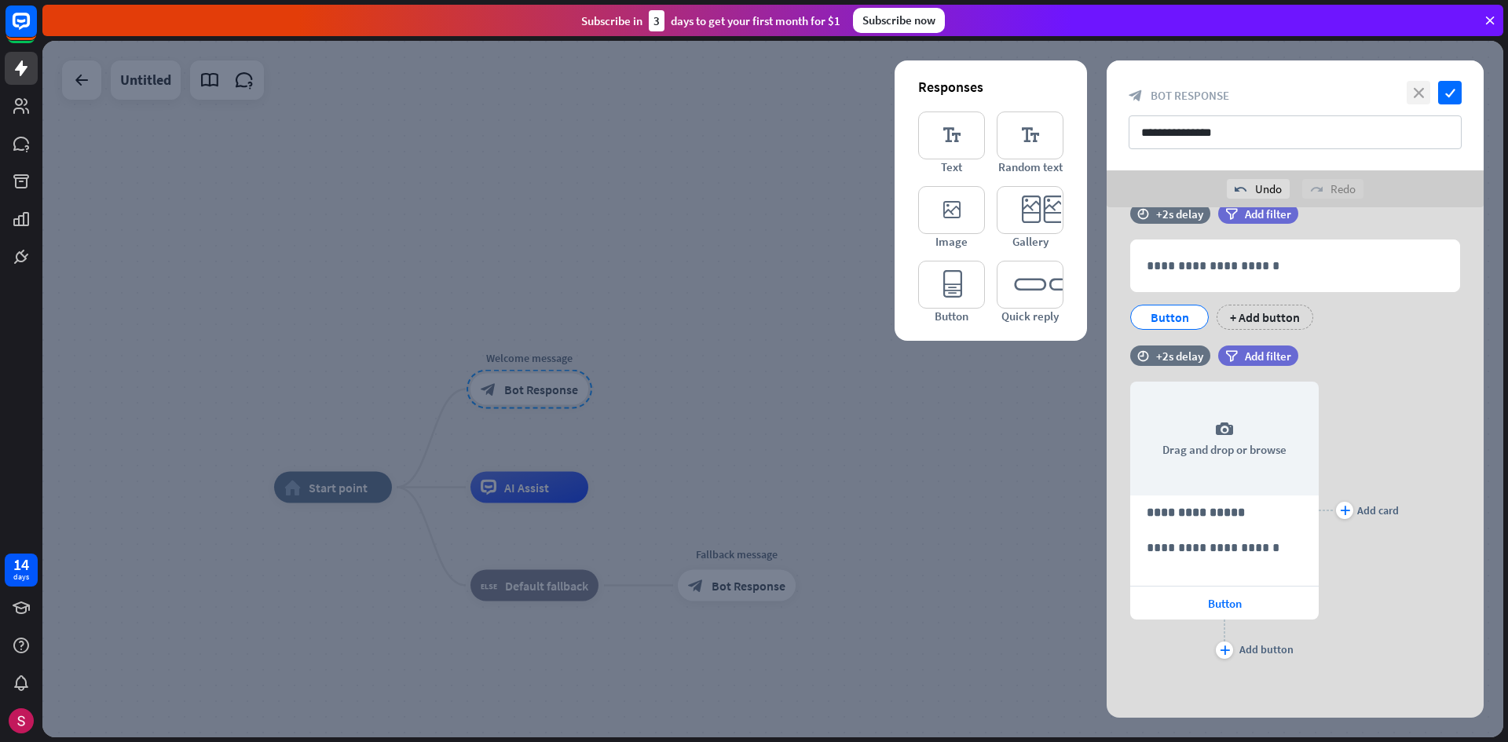
click at [1413, 82] on icon "close" at bounding box center [1419, 93] width 24 height 24
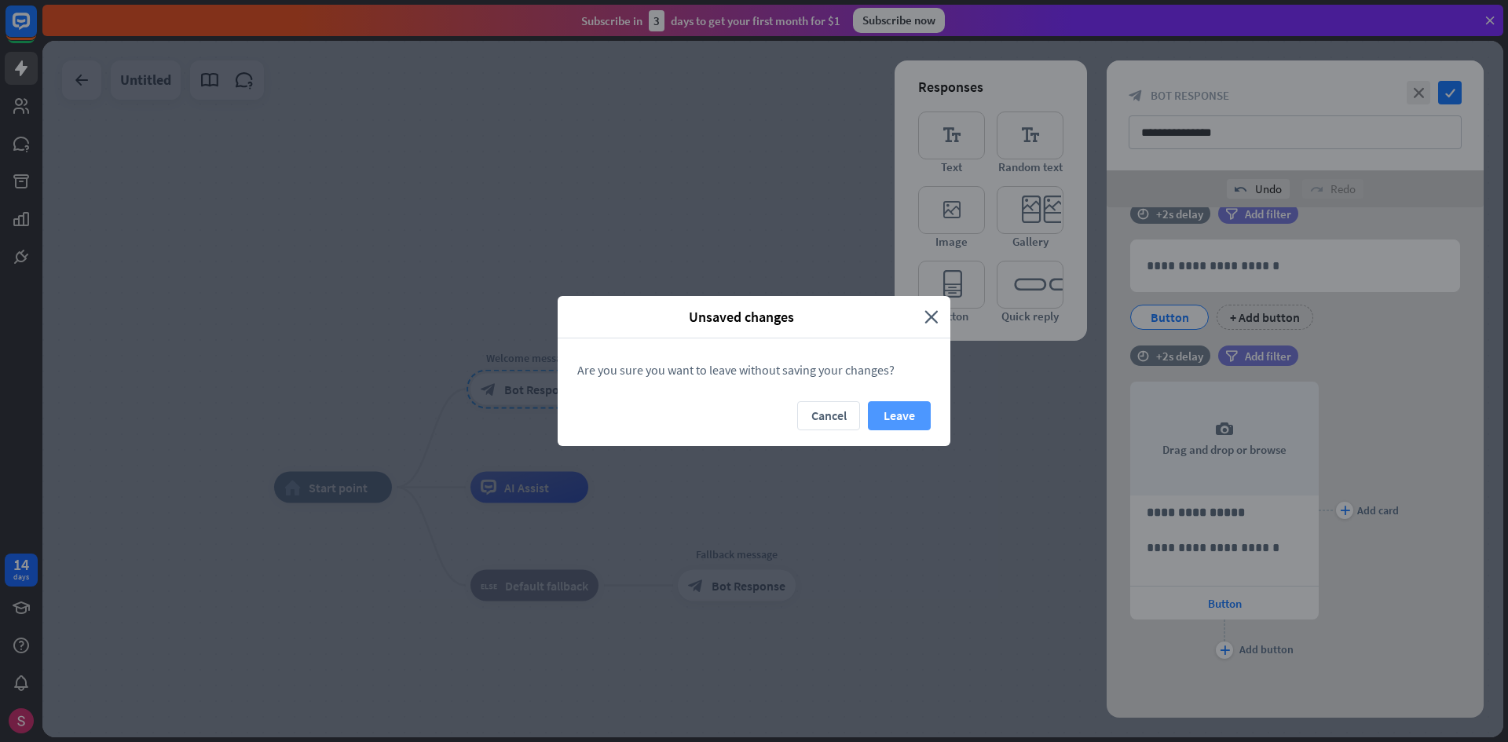
click at [890, 421] on button "Leave" at bounding box center [899, 415] width 63 height 29
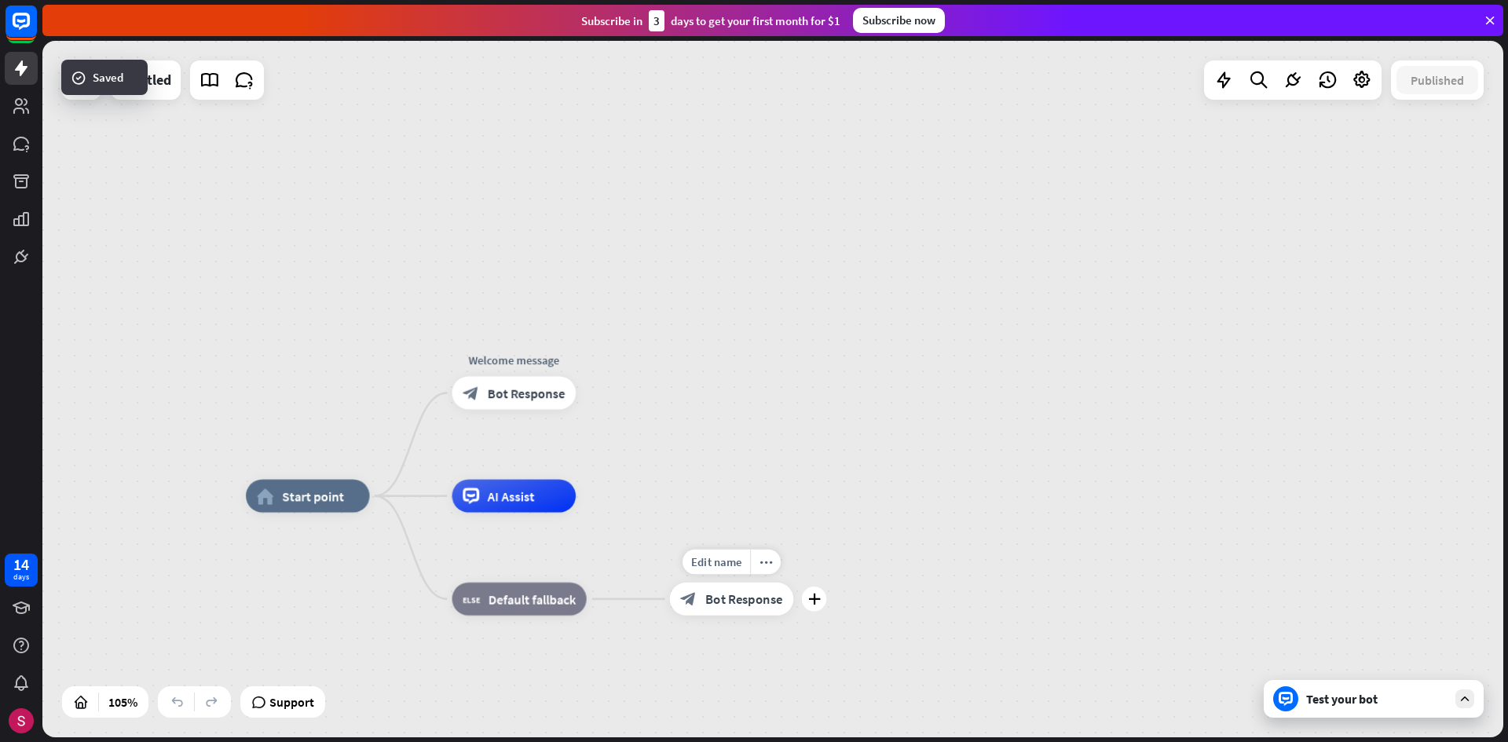
click at [707, 612] on div "block_bot_response Bot Response" at bounding box center [732, 599] width 124 height 33
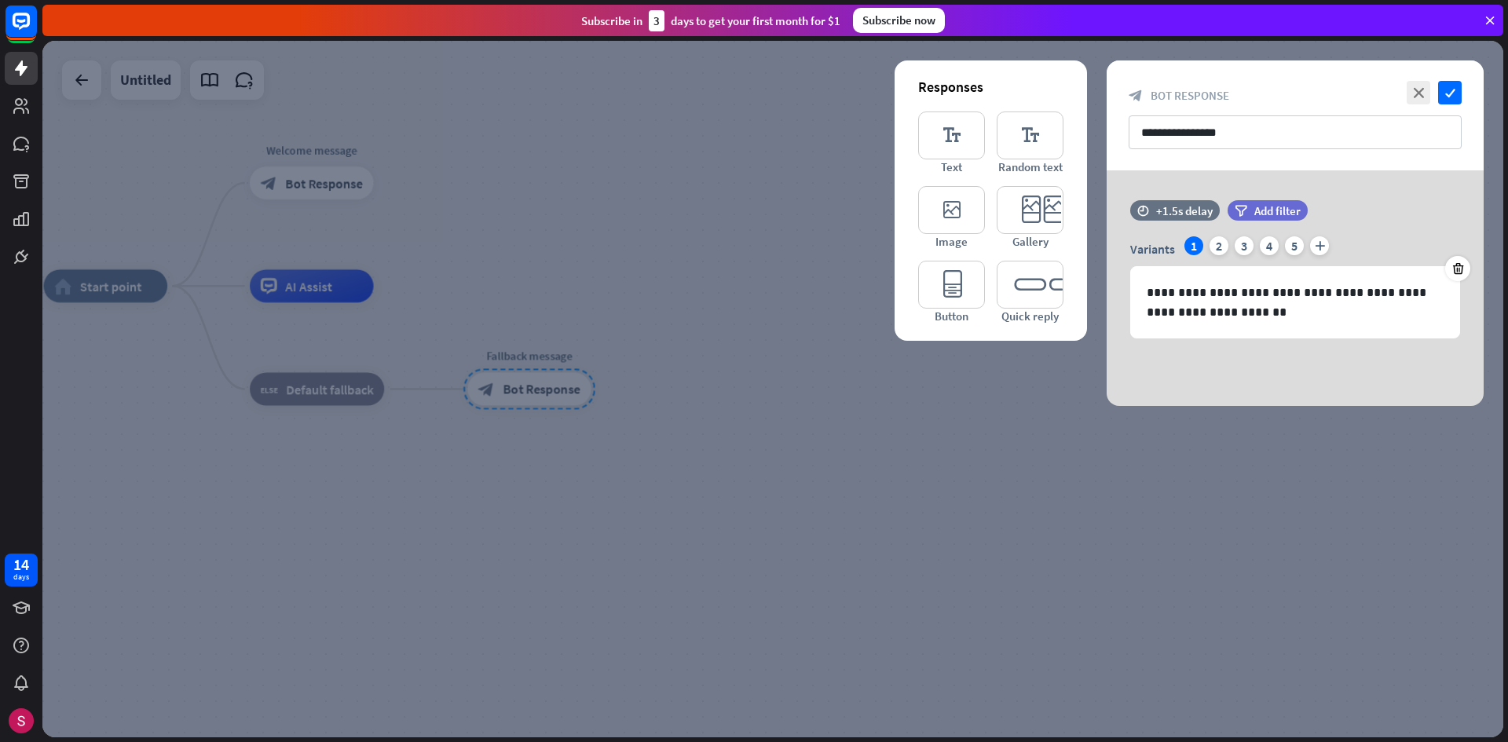
click at [797, 218] on div at bounding box center [772, 389] width 1461 height 697
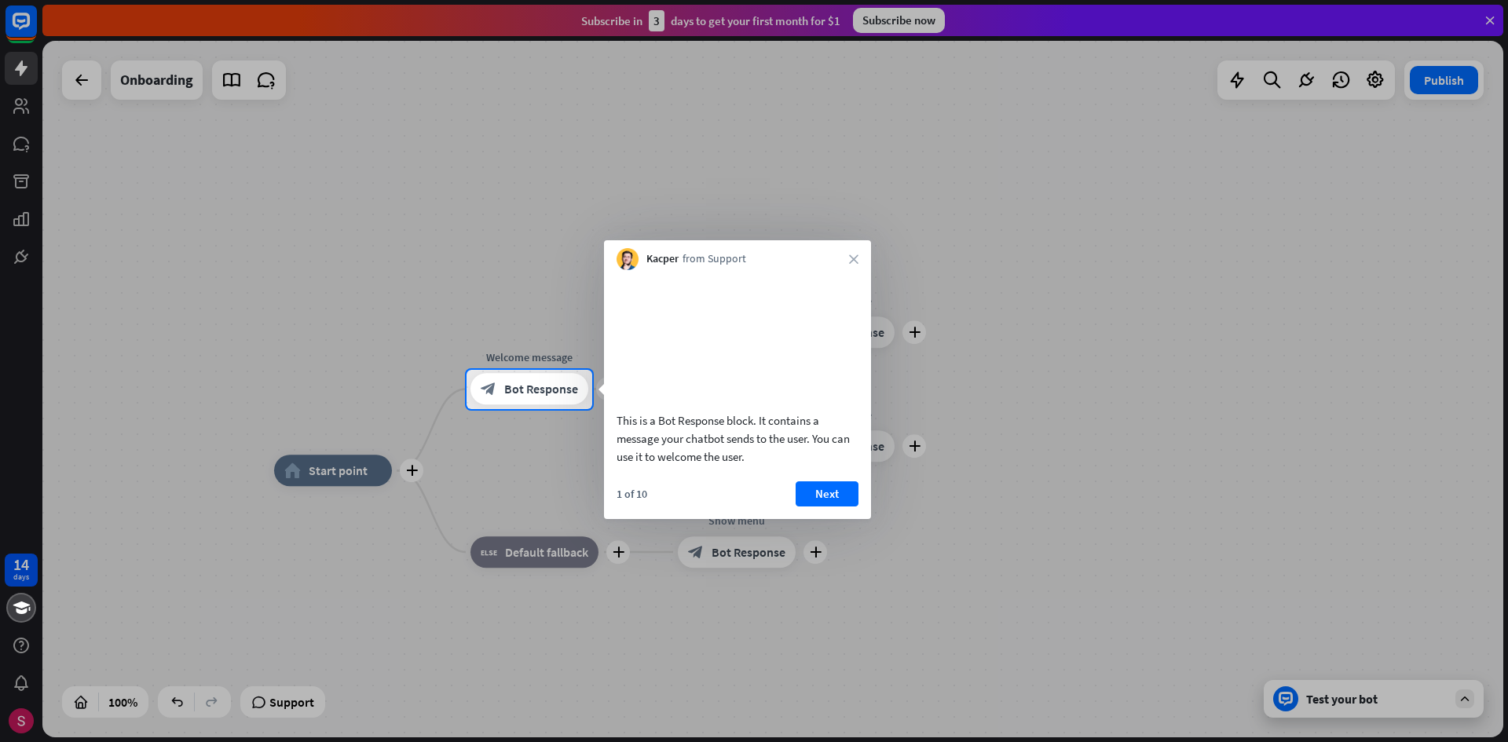
click at [224, 361] on div at bounding box center [754, 185] width 1508 height 370
